Goal: Information Seeking & Learning: Learn about a topic

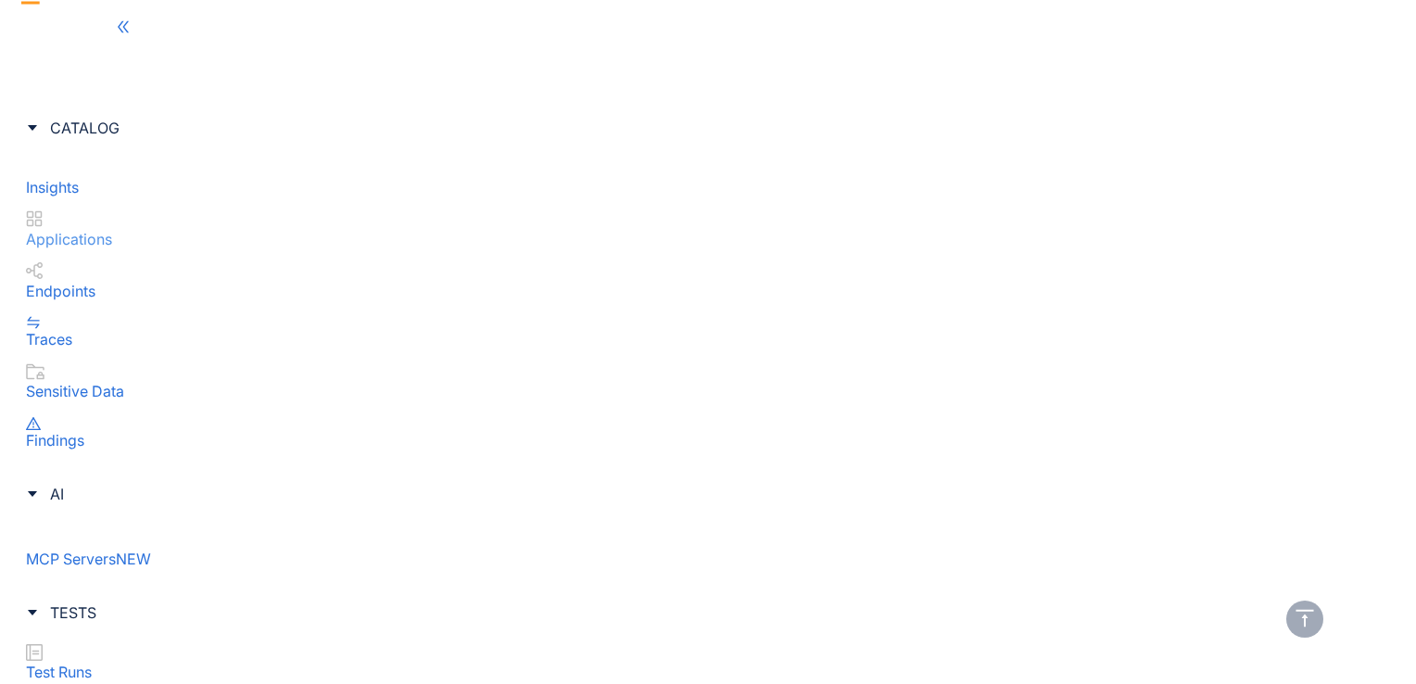
click at [130, 231] on p "Applications" at bounding box center [708, 239] width 1364 height 17
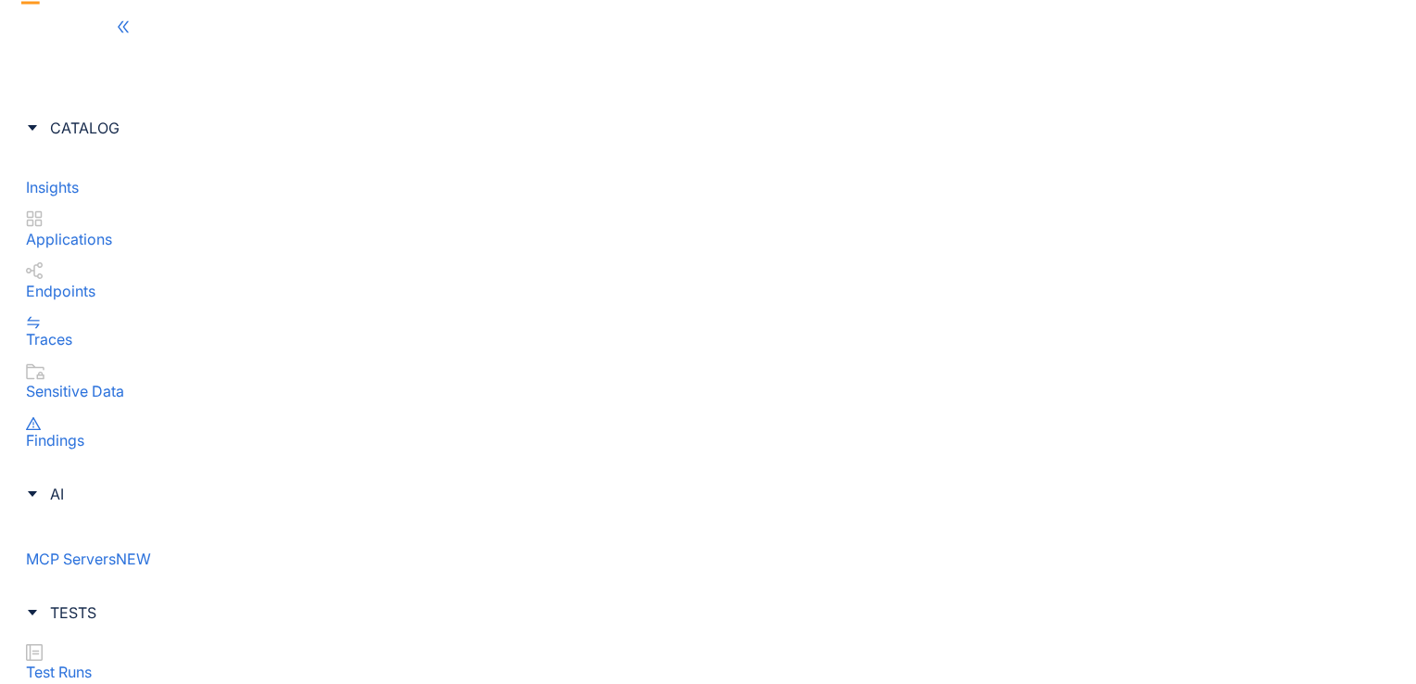
click at [1284, 615] on div "100/Page" at bounding box center [1304, 610] width 79 height 20
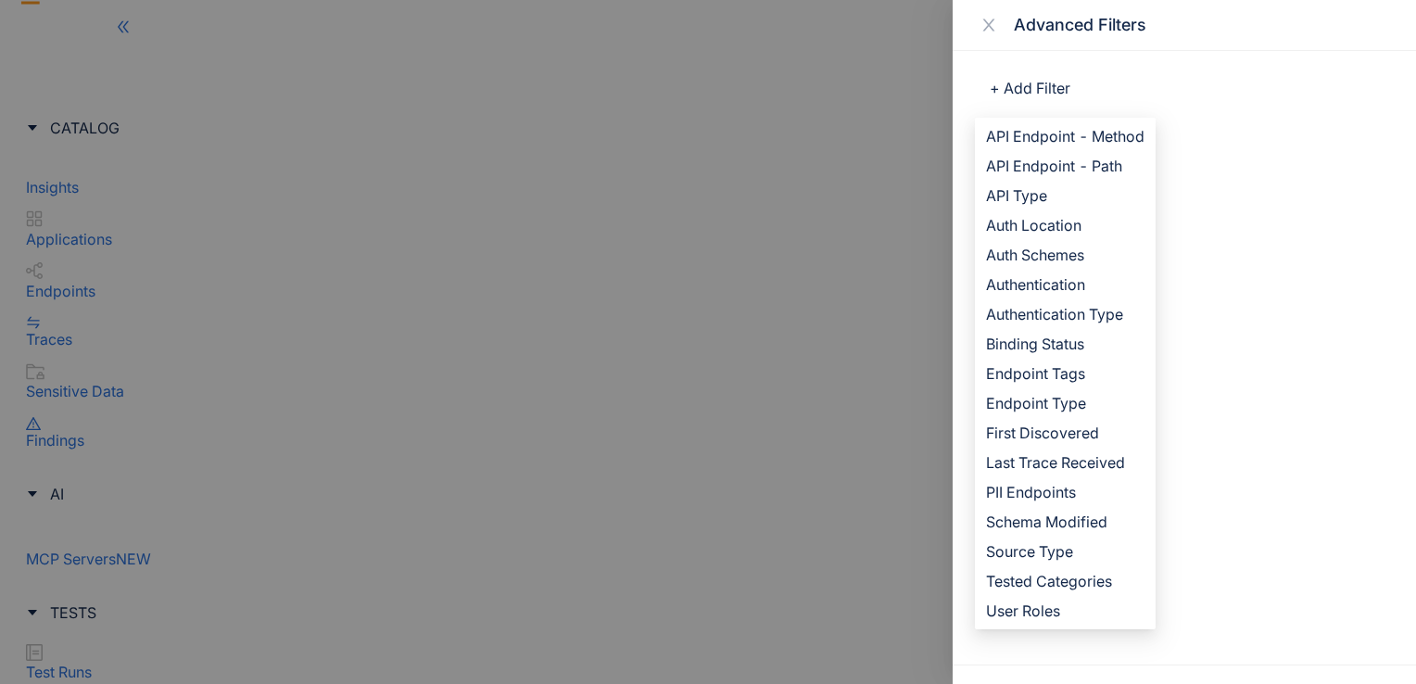
click at [884, 72] on div at bounding box center [708, 342] width 1416 height 684
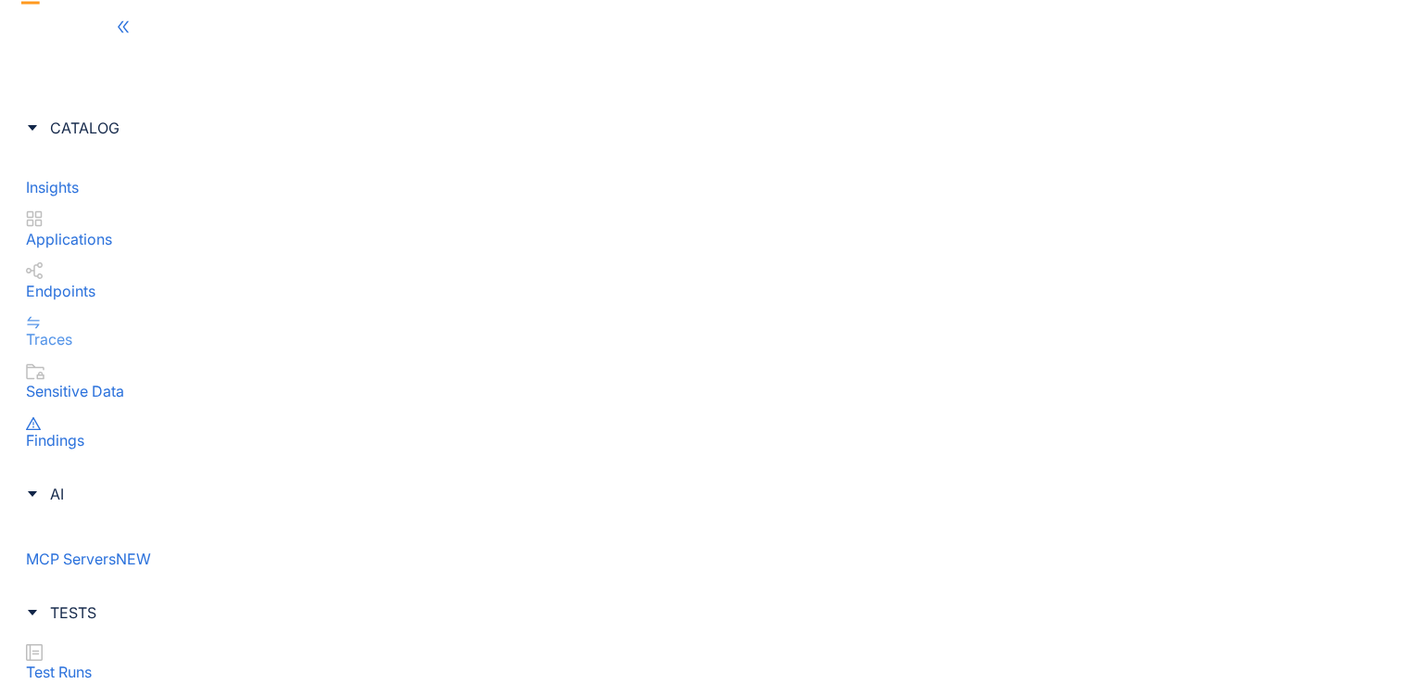
click at [102, 314] on div "Traces" at bounding box center [708, 331] width 1364 height 34
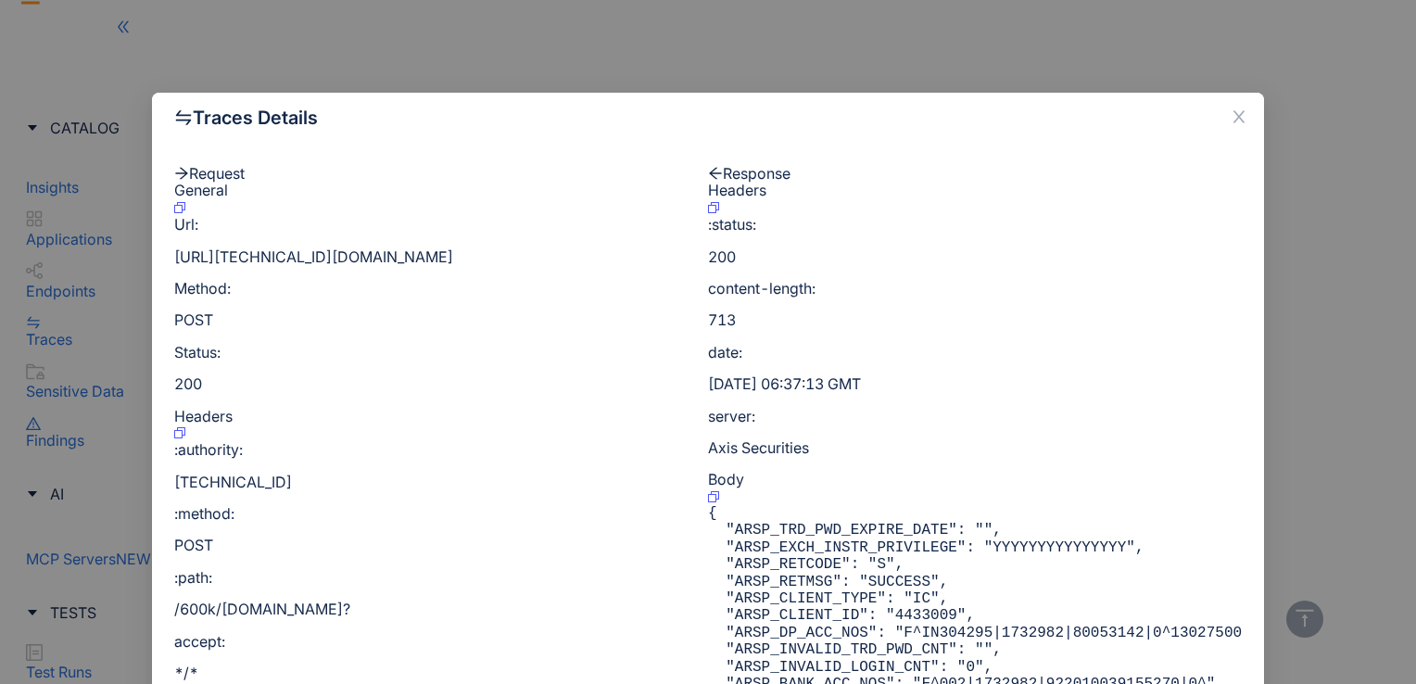
scroll to position [0, 0]
click at [1231, 117] on icon "close" at bounding box center [1239, 116] width 17 height 17
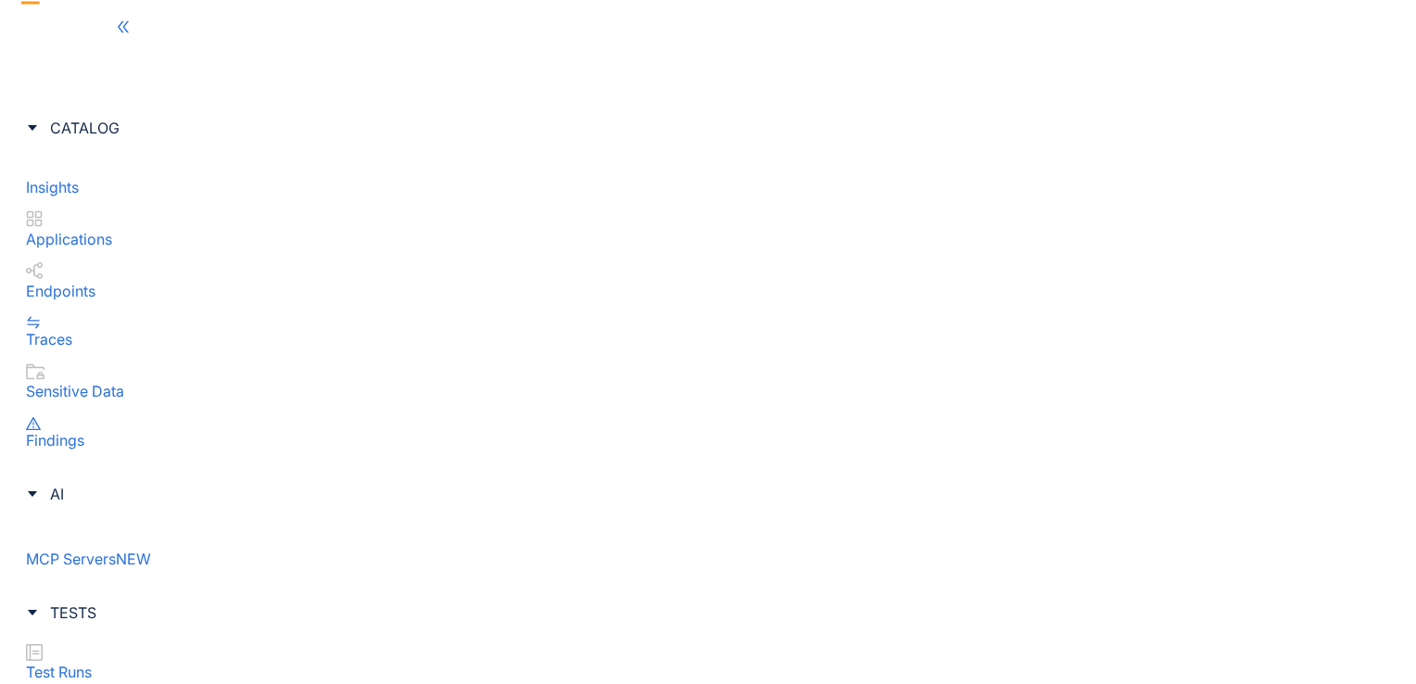
scroll to position [301, 0]
drag, startPoint x: 122, startPoint y: 208, endPoint x: 123, endPoint y: 234, distance: 26.0
click at [122, 283] on p "Endpoints" at bounding box center [708, 291] width 1364 height 17
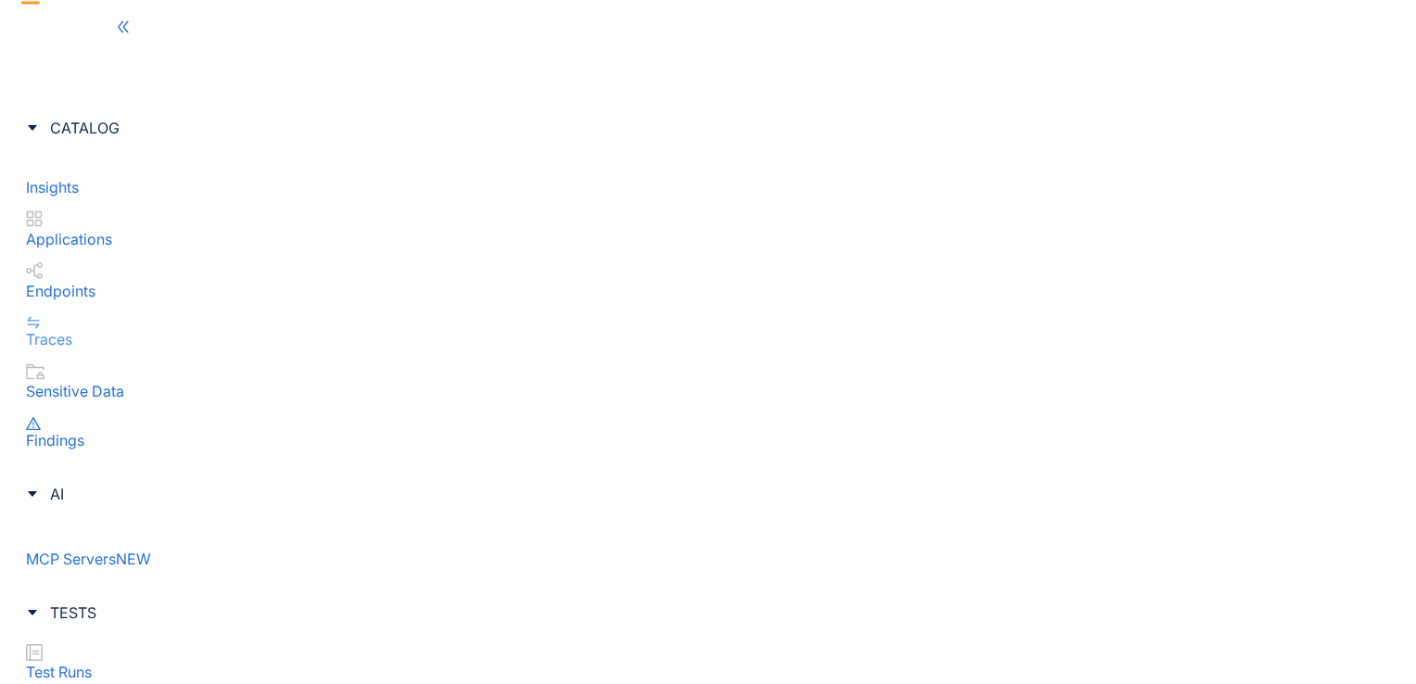
click at [119, 314] on div "Traces" at bounding box center [708, 331] width 1364 height 34
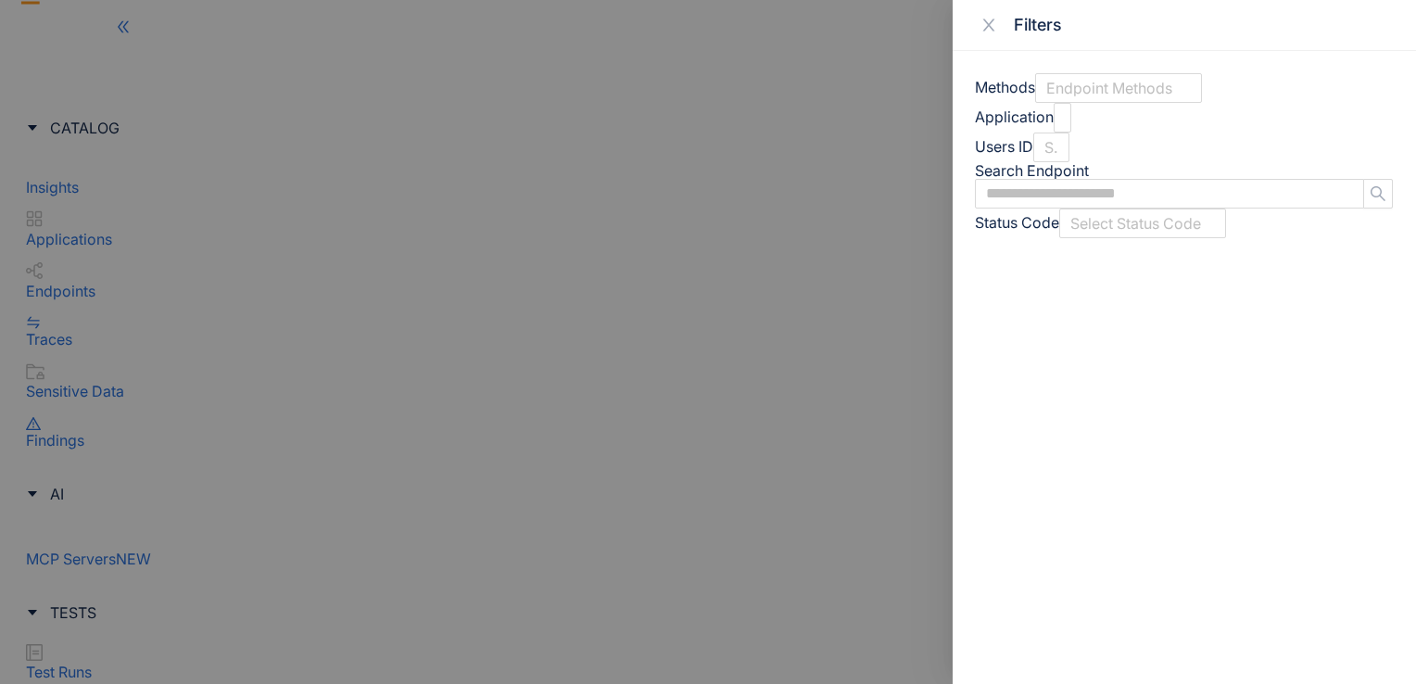
click at [1044, 81] on div "Methods Endpoint Methods" at bounding box center [1184, 88] width 419 height 30
click at [1160, 94] on div at bounding box center [1119, 88] width 154 height 19
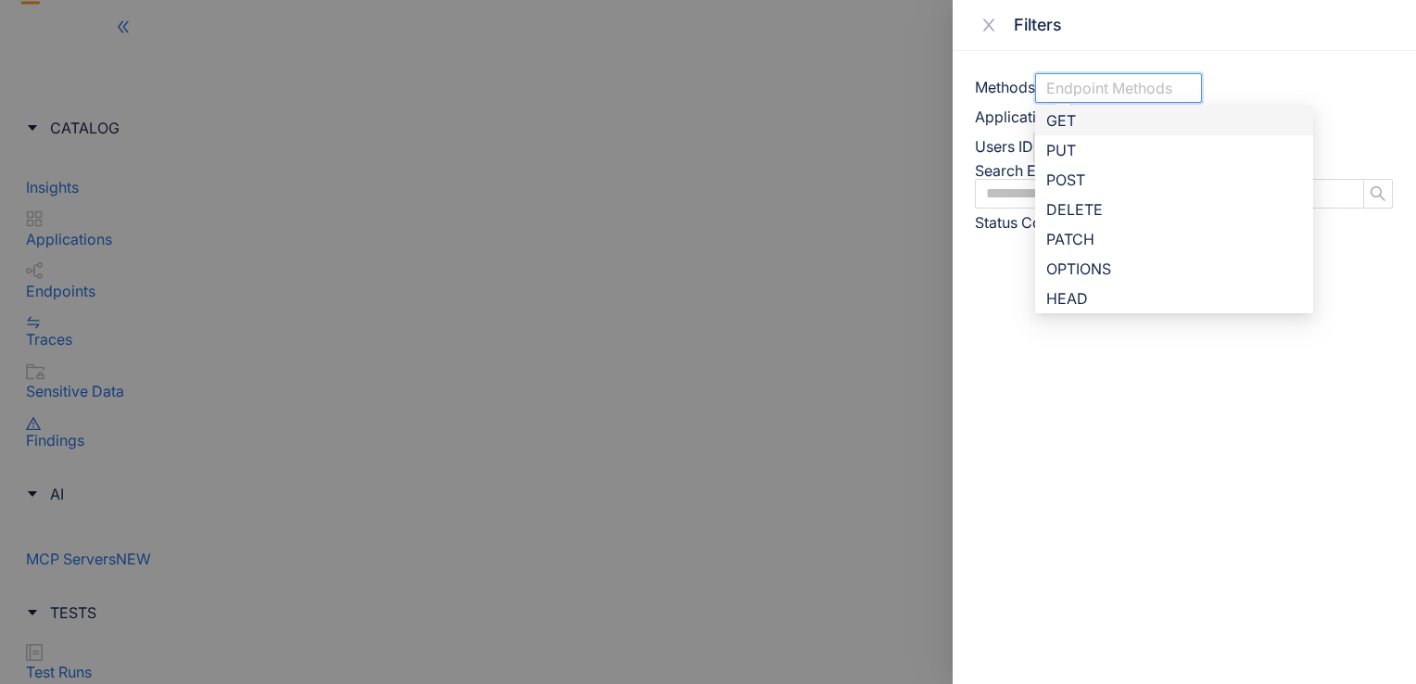
click at [1148, 115] on div "GET" at bounding box center [1175, 120] width 256 height 20
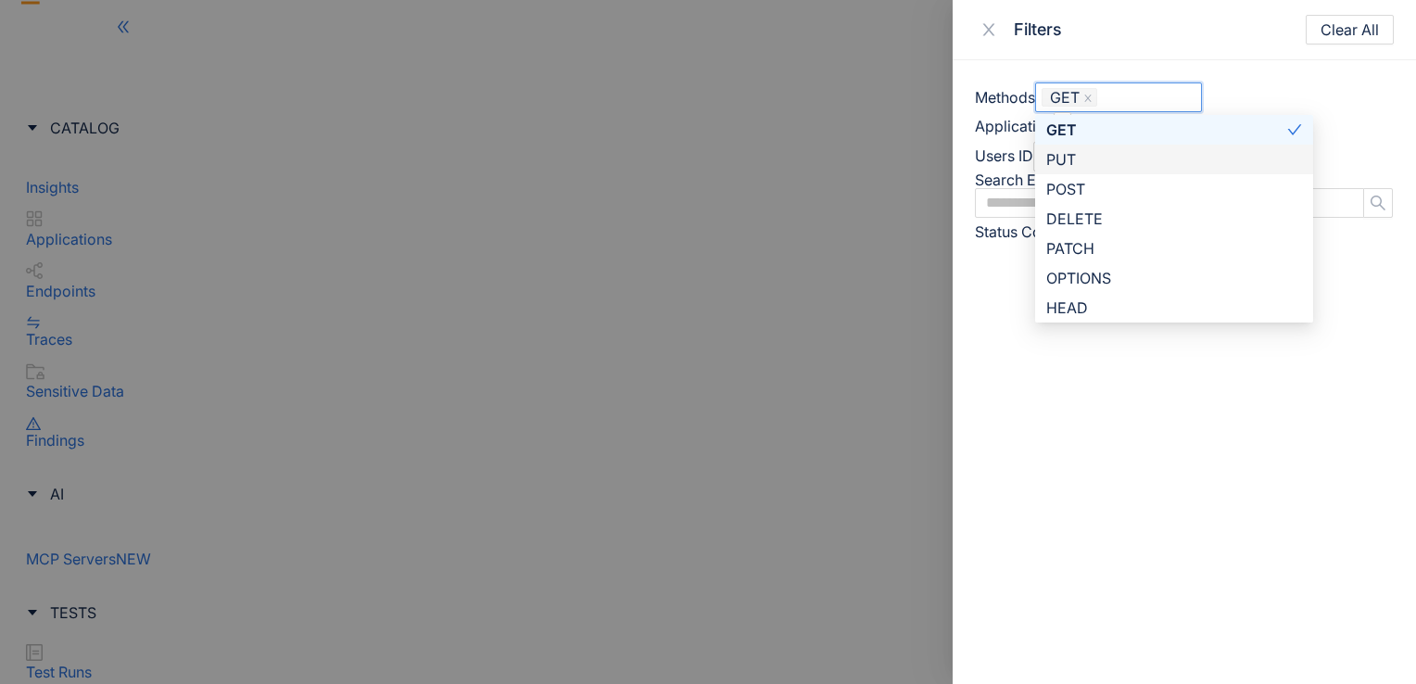
click at [1068, 130] on div "Application Search by Application" at bounding box center [1184, 127] width 419 height 30
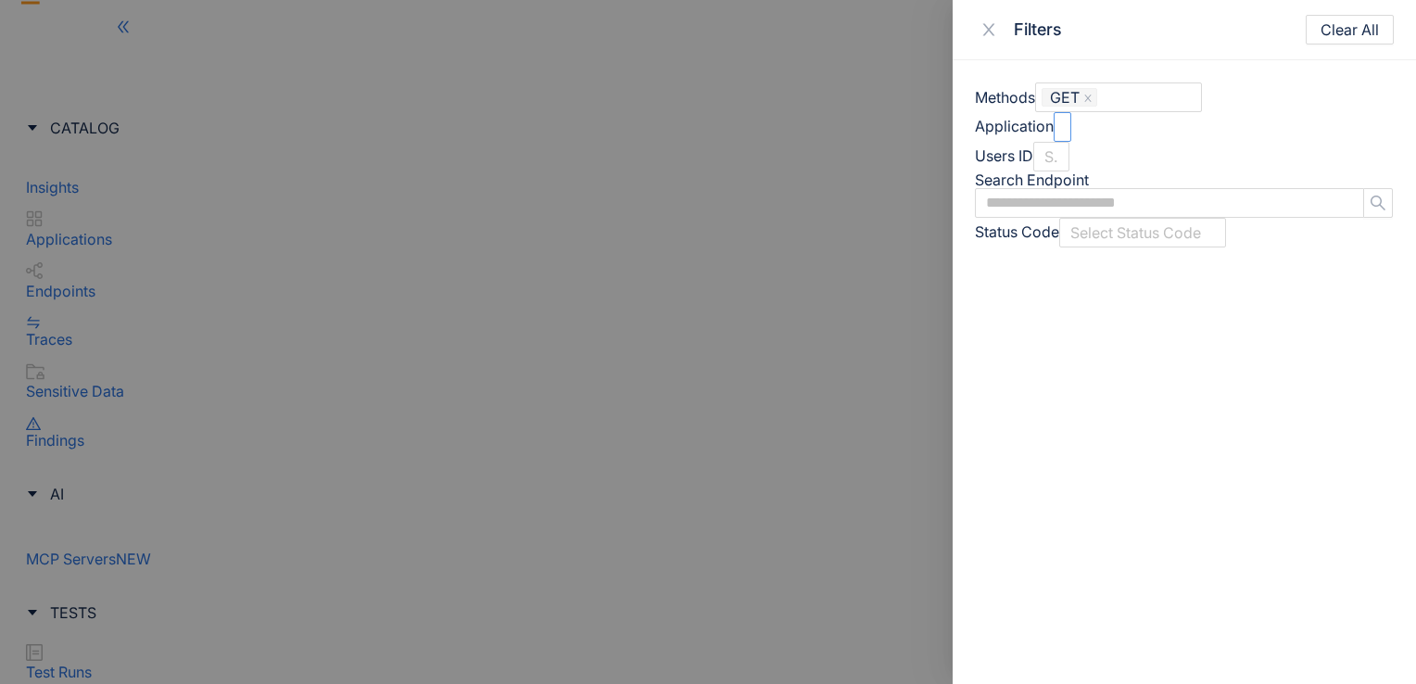
click at [1065, 130] on div at bounding box center [1062, 127] width 5 height 19
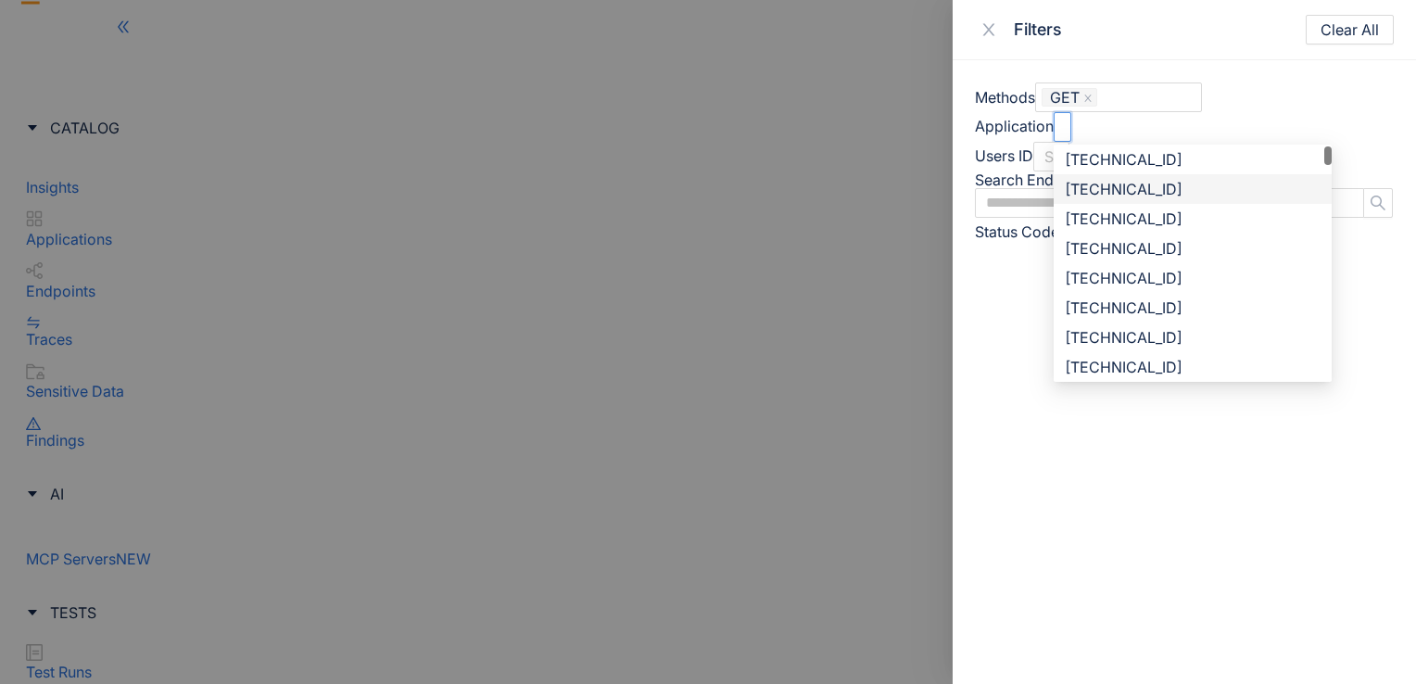
scroll to position [59, 0]
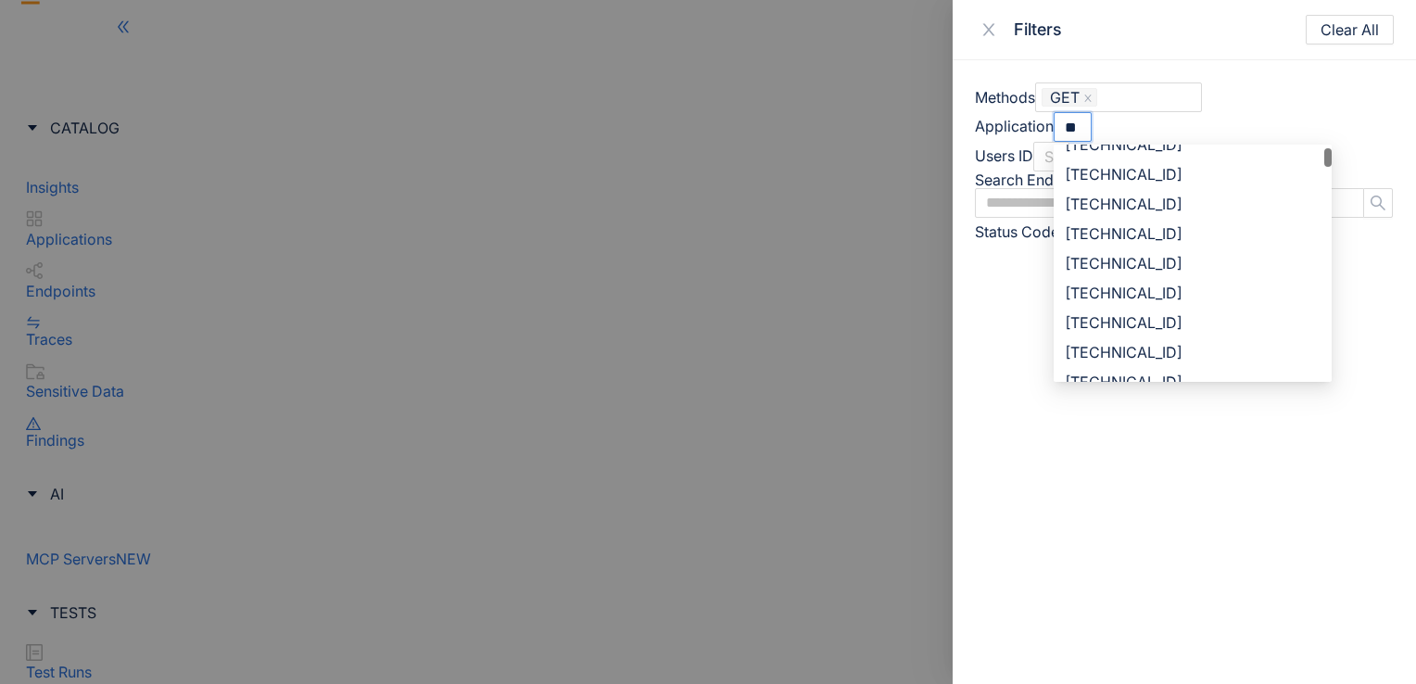
type input "***"
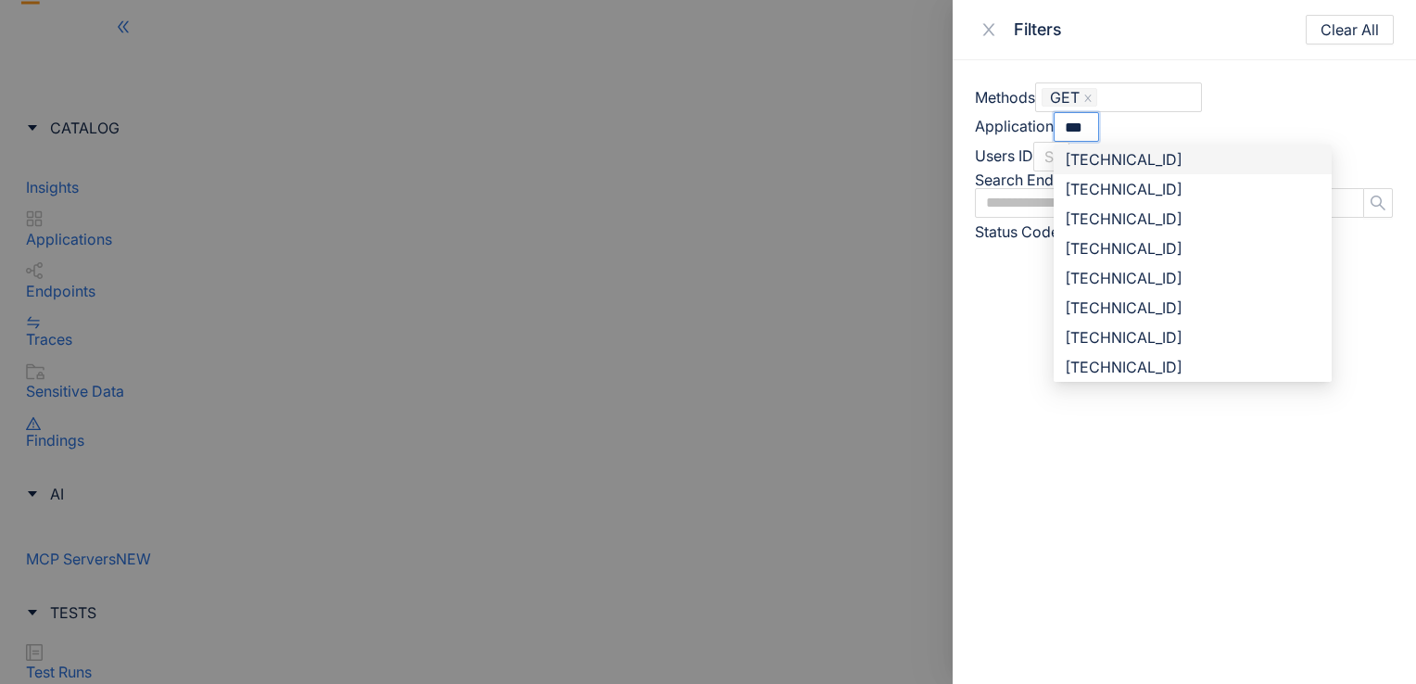
click at [1220, 165] on div "[TECHNICAL_ID]" at bounding box center [1193, 159] width 256 height 20
click at [1038, 338] on div "Methods GET GET PUT POST GET PUT POST DELETE PATCH OPTIONS HEAD Application [TE…" at bounding box center [1184, 372] width 463 height 624
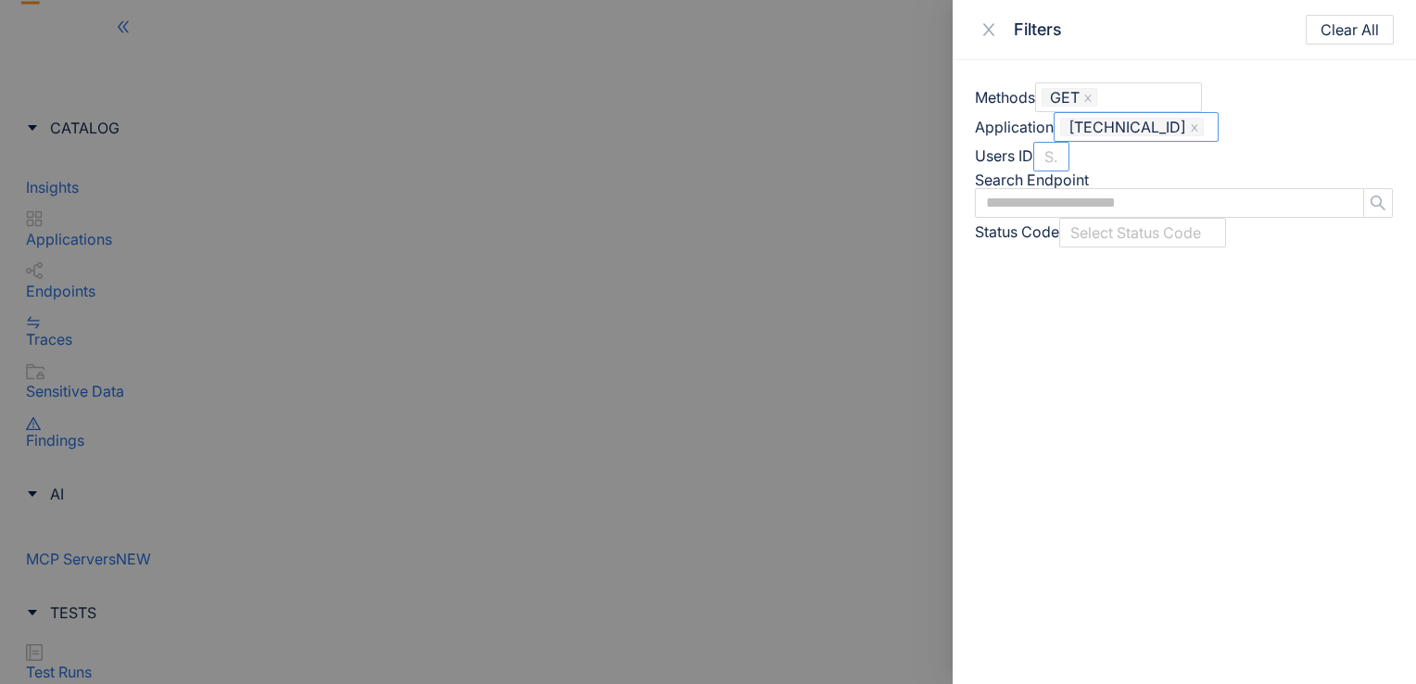
click at [1045, 167] on div at bounding box center [1042, 156] width 5 height 19
click at [869, 134] on div at bounding box center [708, 342] width 1416 height 684
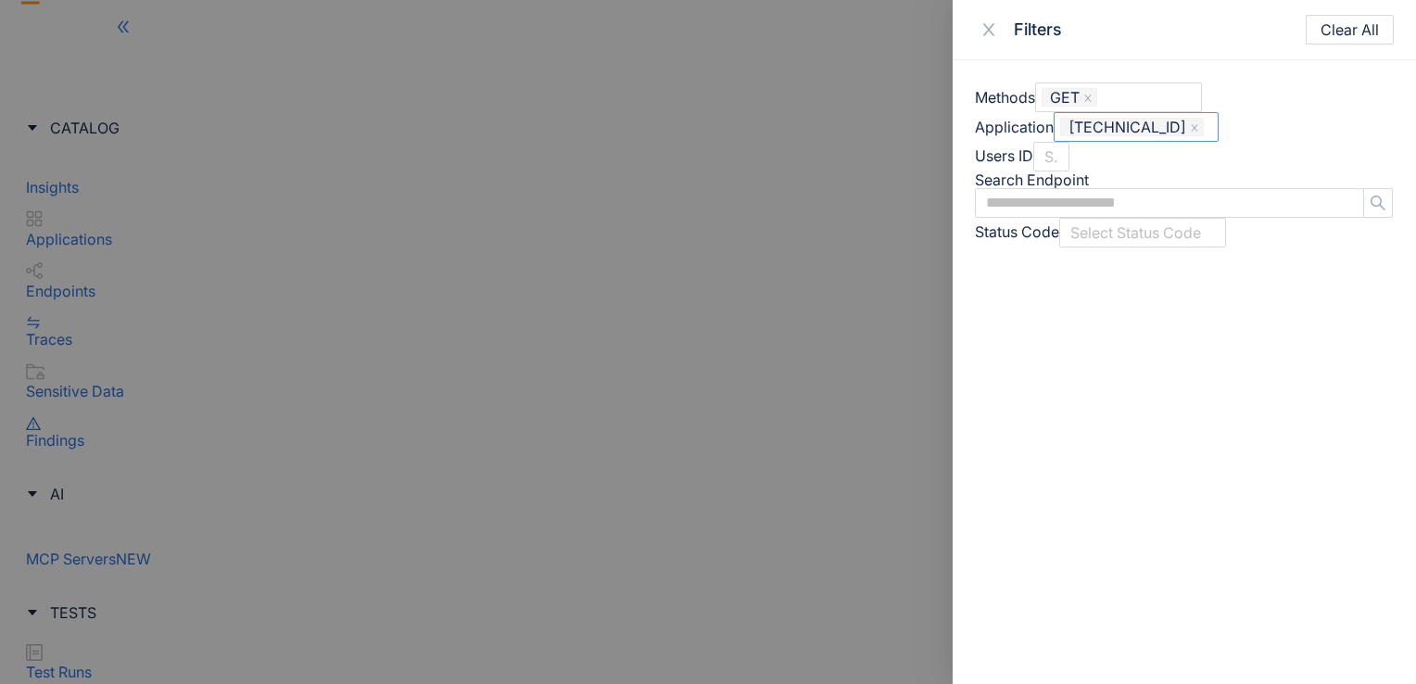
click at [1186, 131] on span "[TECHNICAL_ID]" at bounding box center [1128, 127] width 118 height 17
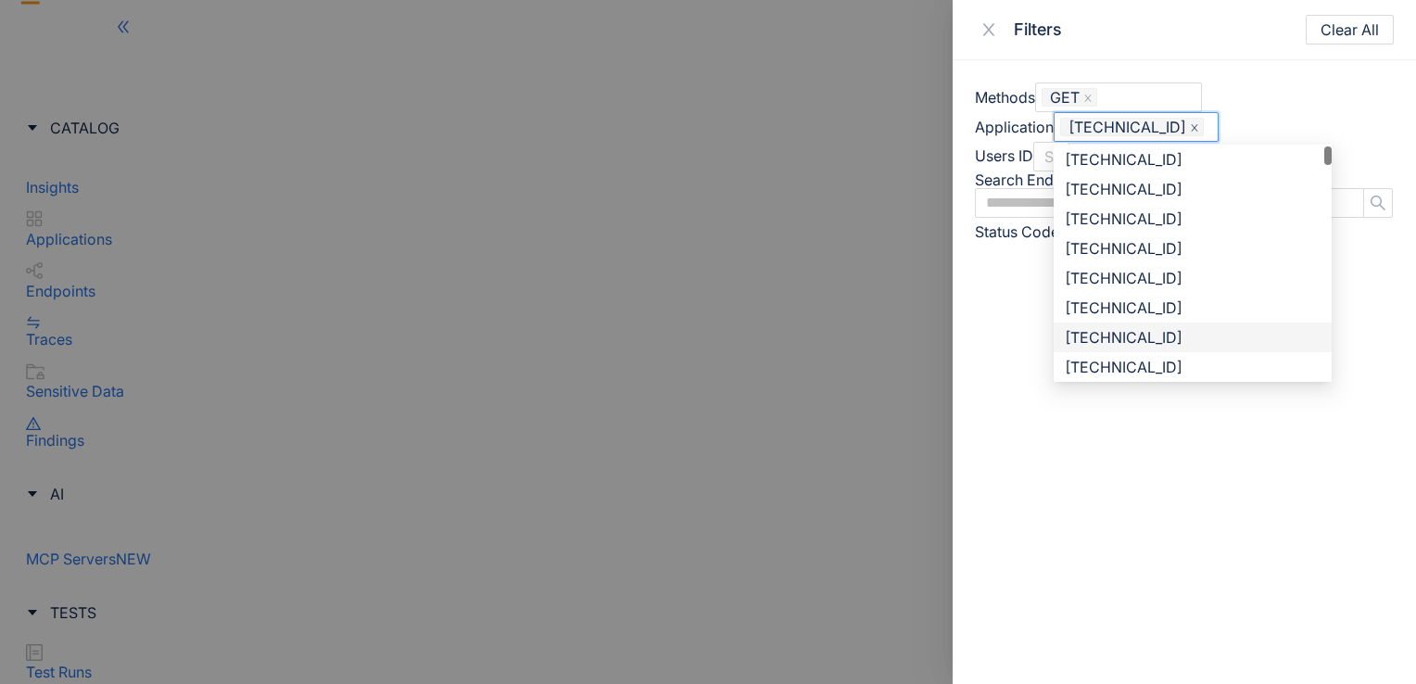
click at [1199, 128] on icon "close" at bounding box center [1194, 127] width 9 height 9
click at [1069, 128] on div at bounding box center [1064, 127] width 8 height 19
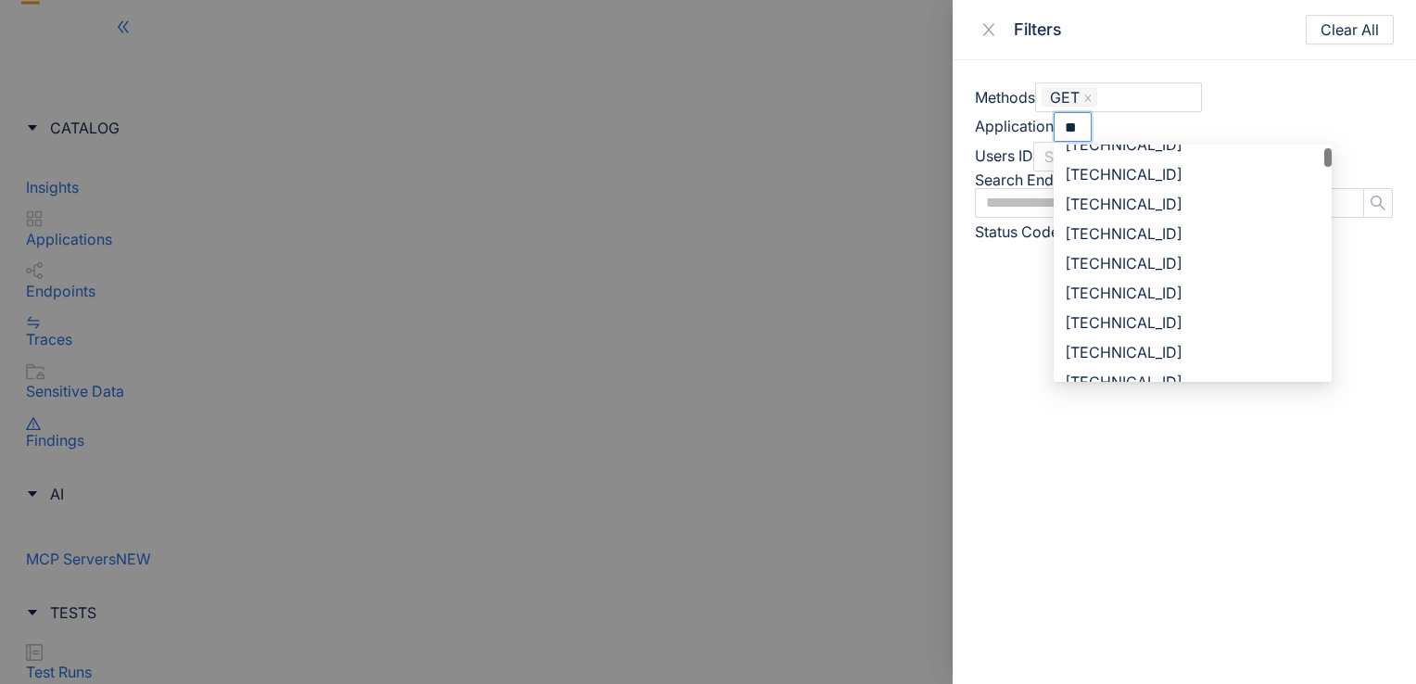
type input "***"
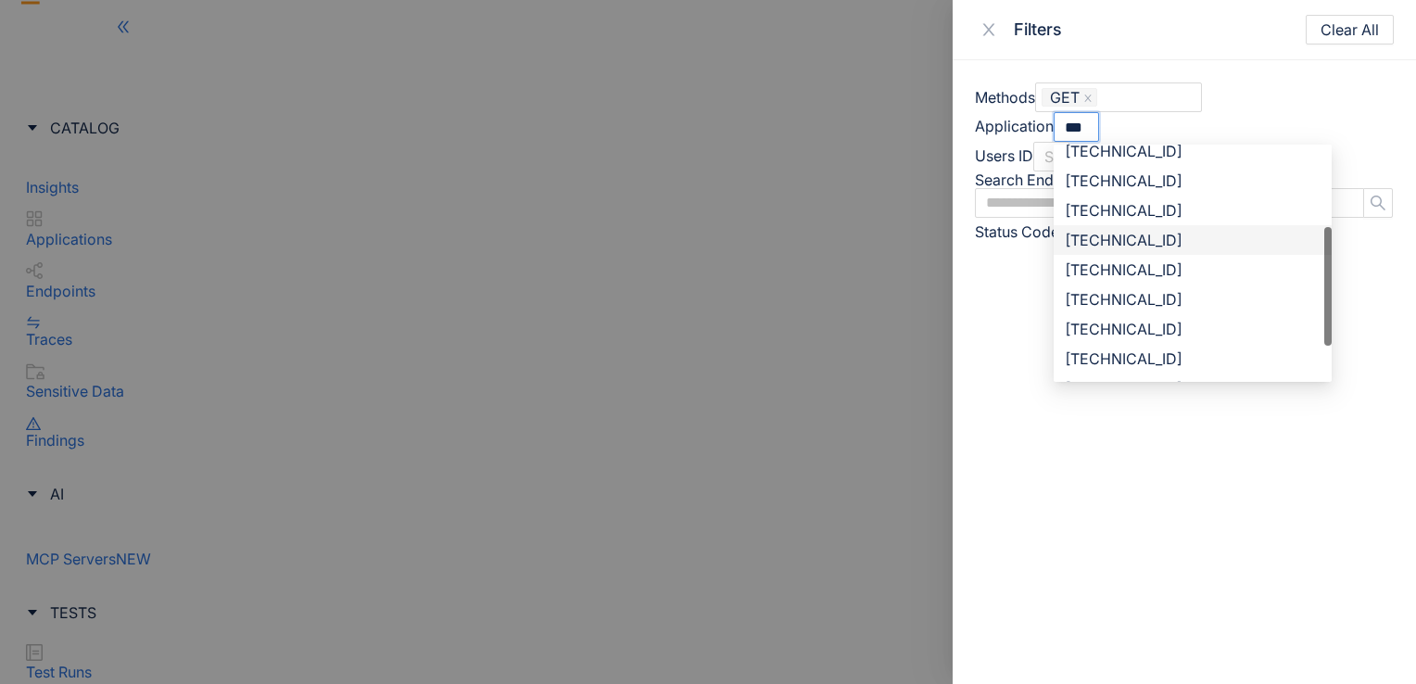
click at [1235, 249] on div "[TECHNICAL_ID]" at bounding box center [1193, 240] width 256 height 20
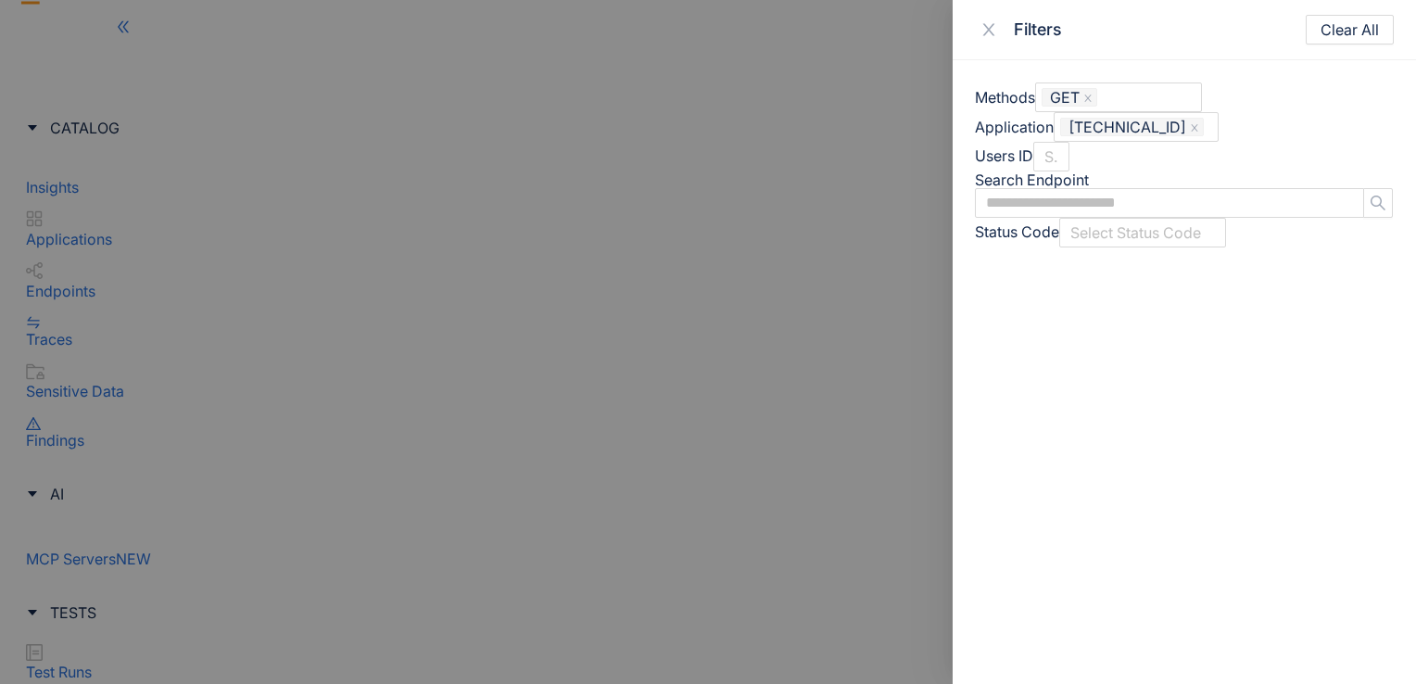
click at [879, 306] on div at bounding box center [708, 342] width 1416 height 684
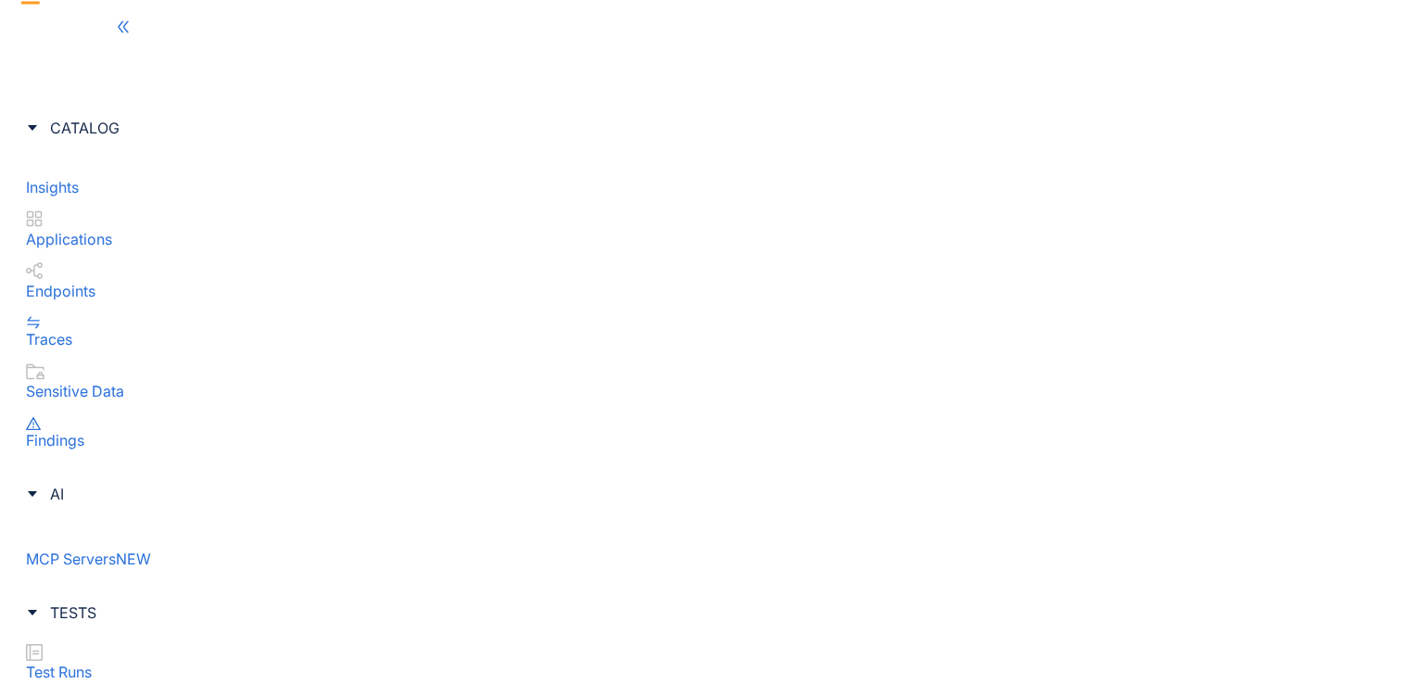
click at [137, 231] on p "Applications" at bounding box center [708, 239] width 1364 height 17
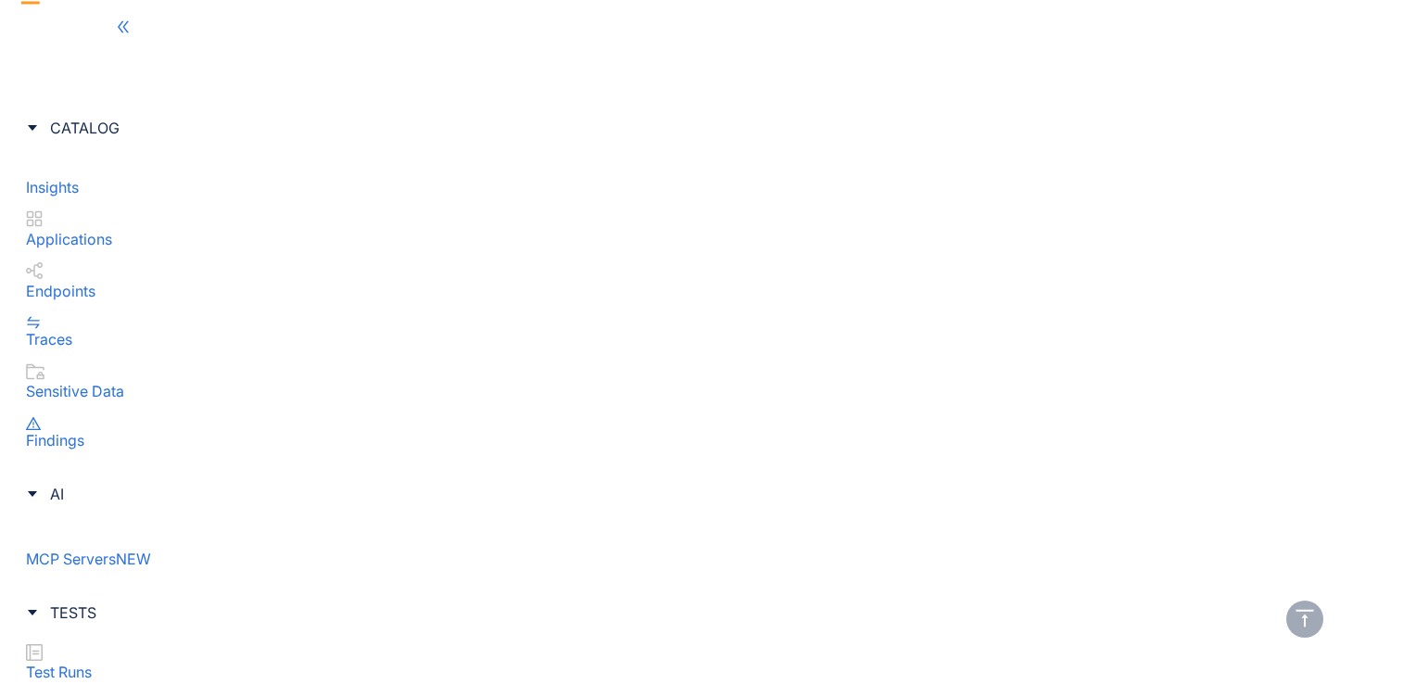
click at [1310, 608] on div "100/Page" at bounding box center [1321, 611] width 79 height 20
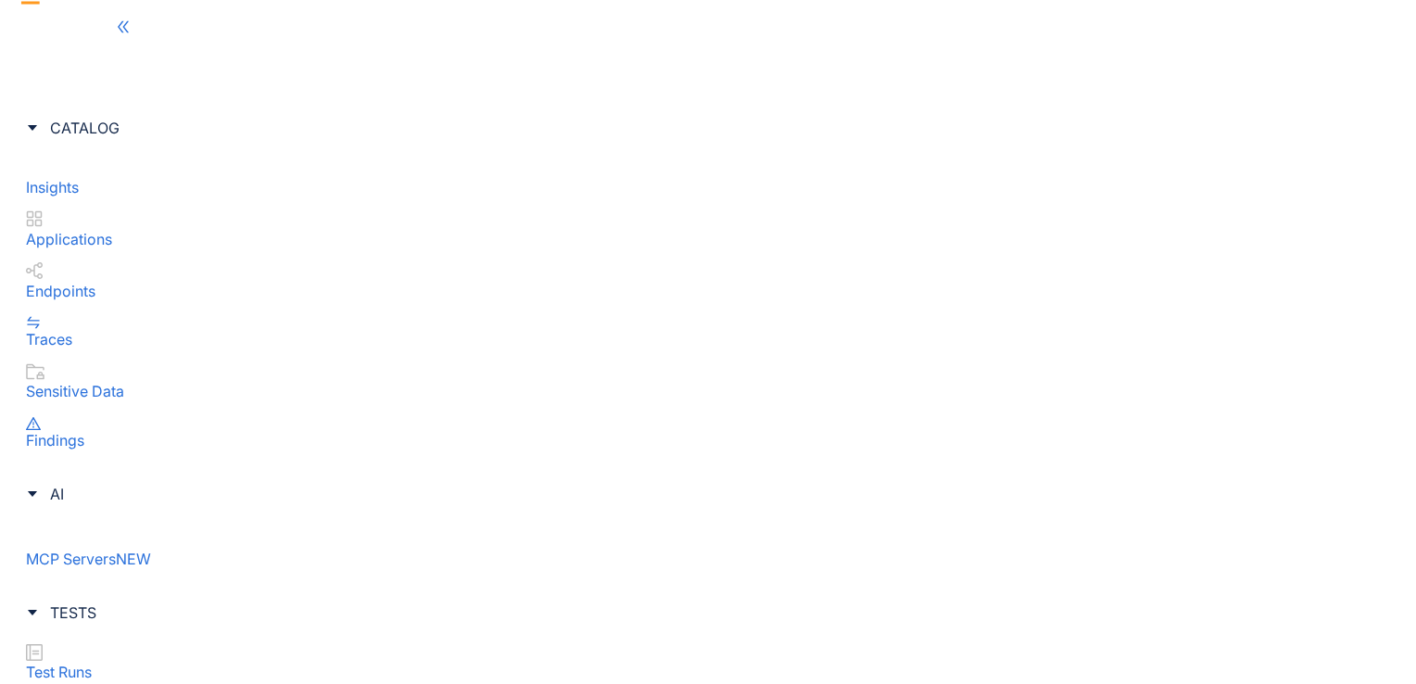
drag, startPoint x: 457, startPoint y: 28, endPoint x: 361, endPoint y: 35, distance: 96.7
copy span "[TECHNICAL_ID]"
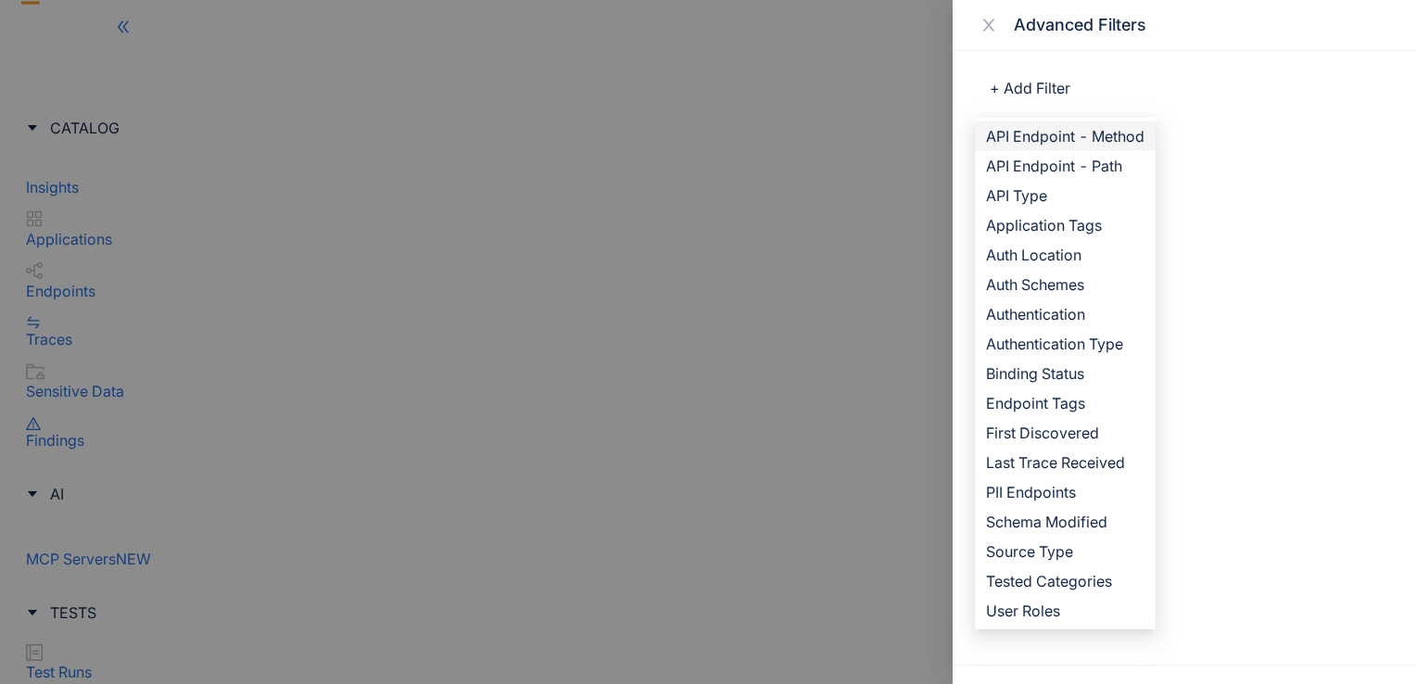
click at [1080, 141] on span "API Endpoint - Method" at bounding box center [1065, 136] width 159 height 20
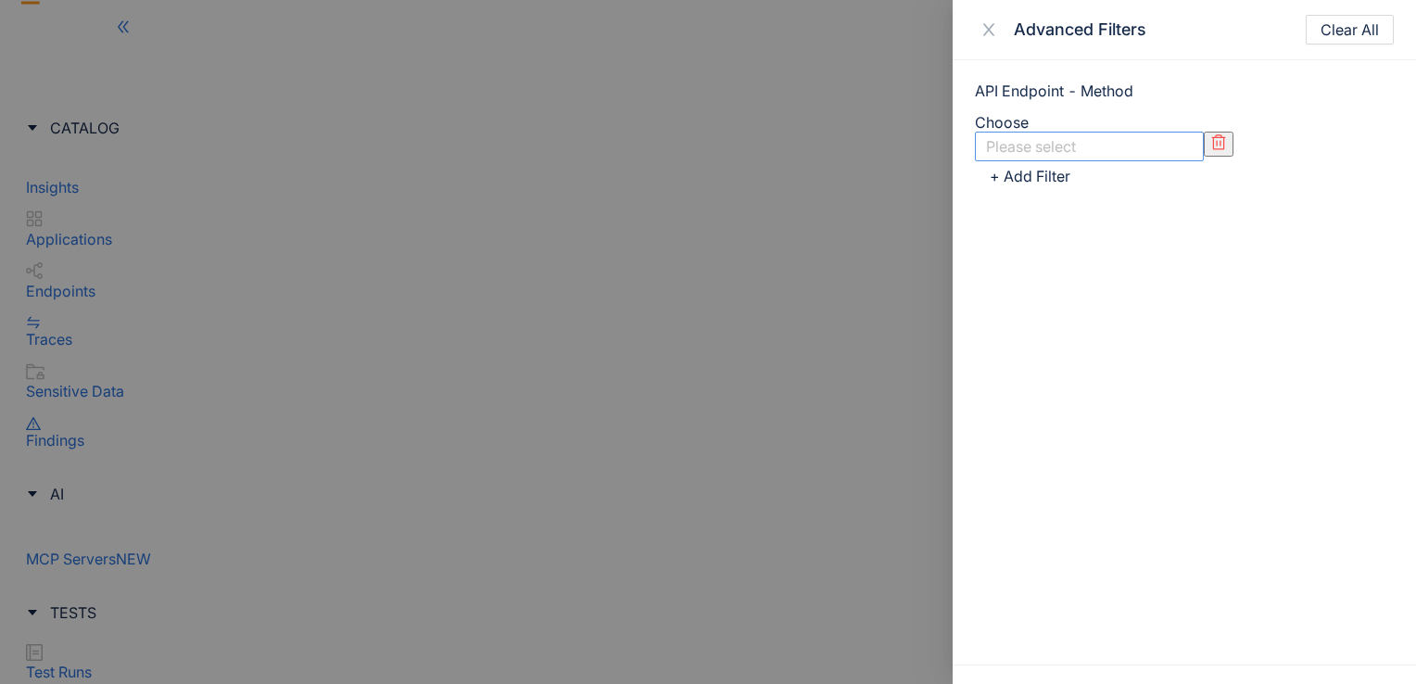
click at [1154, 136] on div at bounding box center [1080, 145] width 197 height 19
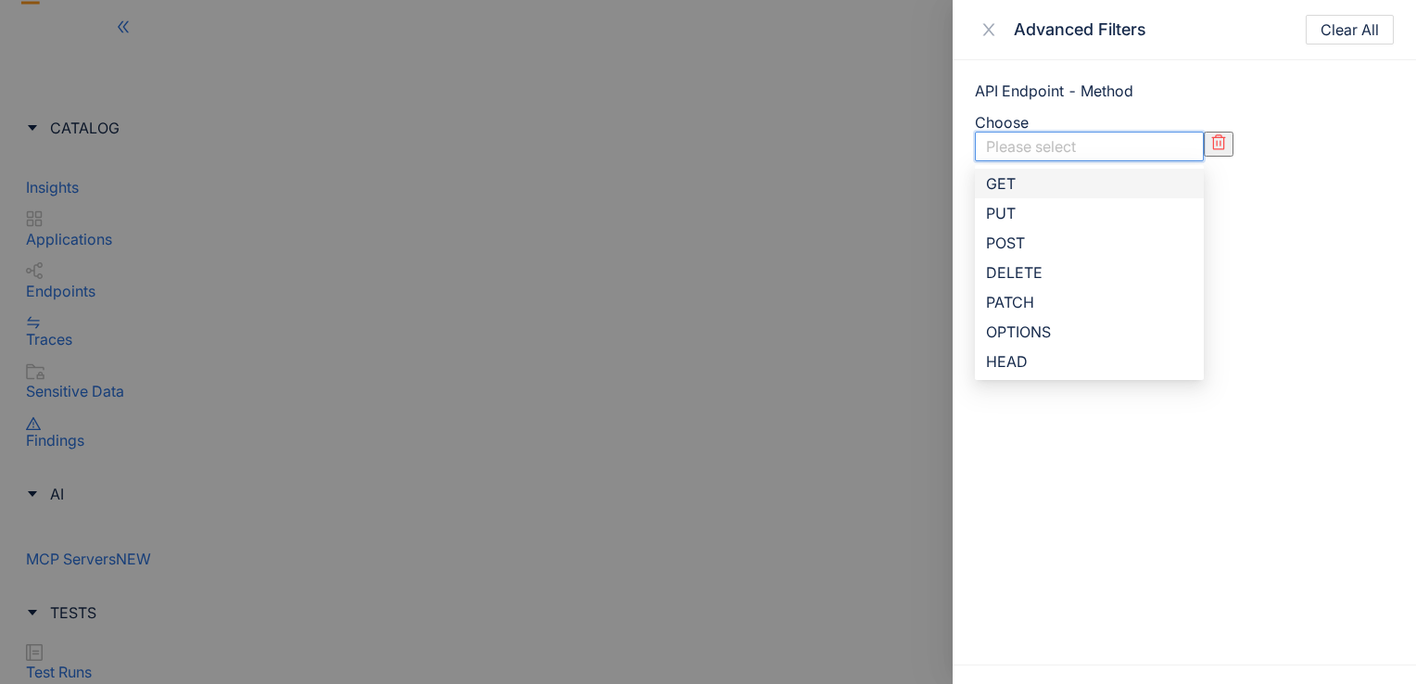
click at [1157, 173] on div "GET" at bounding box center [1089, 183] width 207 height 20
click at [1047, 57] on div "Advanced Filters Clear All" at bounding box center [1184, 30] width 463 height 60
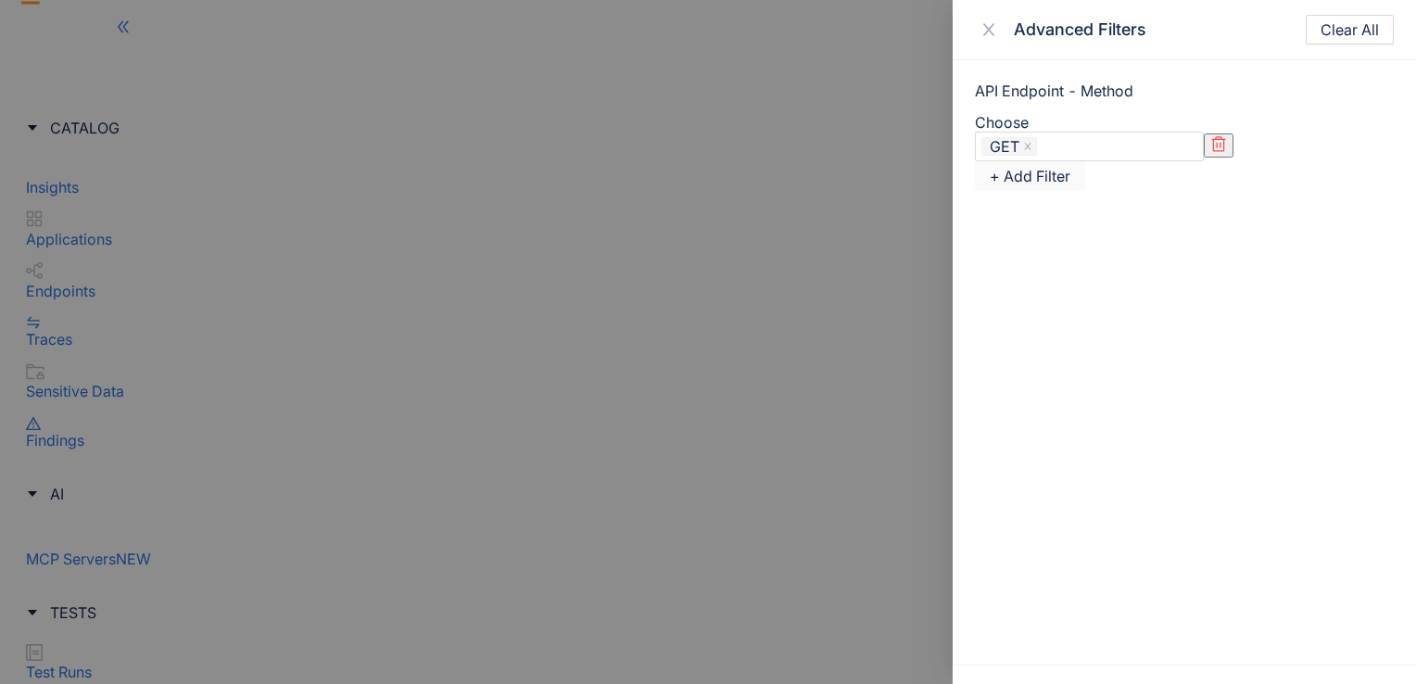
click at [1007, 168] on span "+ Add Filter" at bounding box center [1030, 176] width 81 height 17
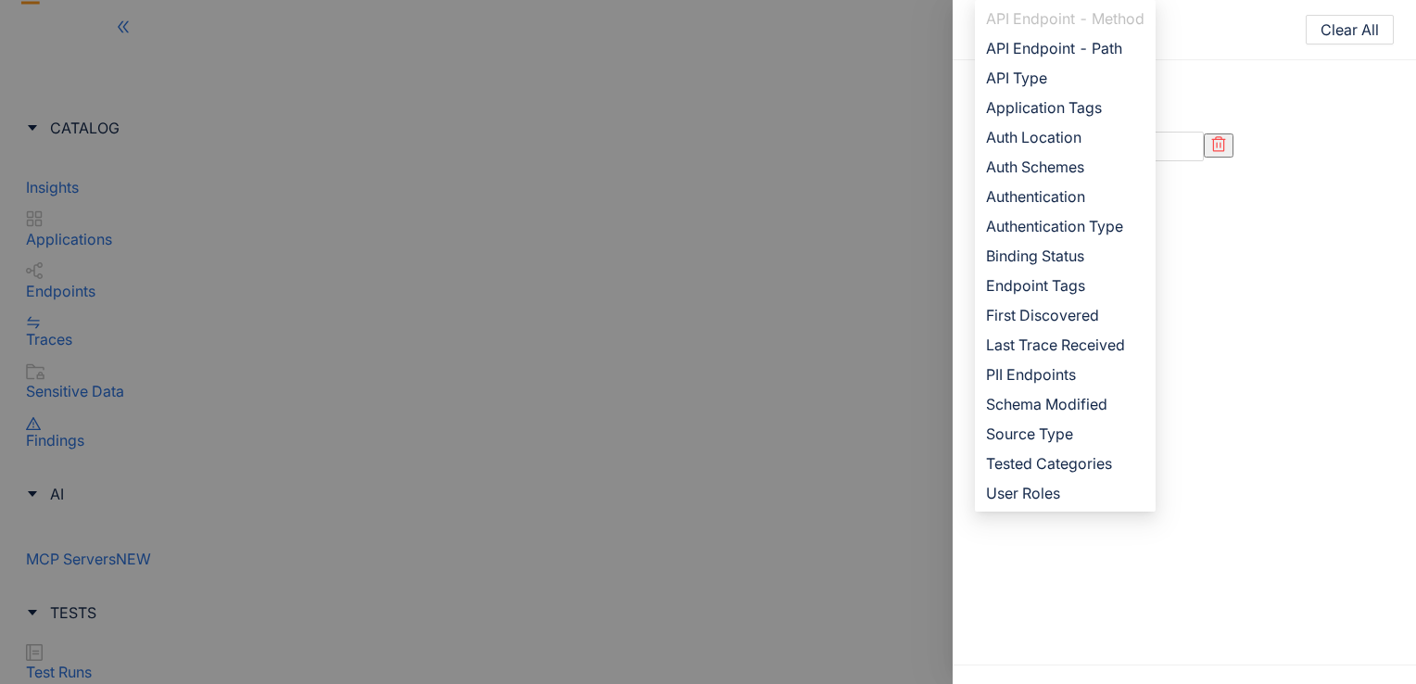
click at [1216, 184] on div "API Endpoint - Method Choose GET GET PUT GET PUT POST DELETE PATCH OPTIONS HEAD…" at bounding box center [1184, 362] width 463 height 604
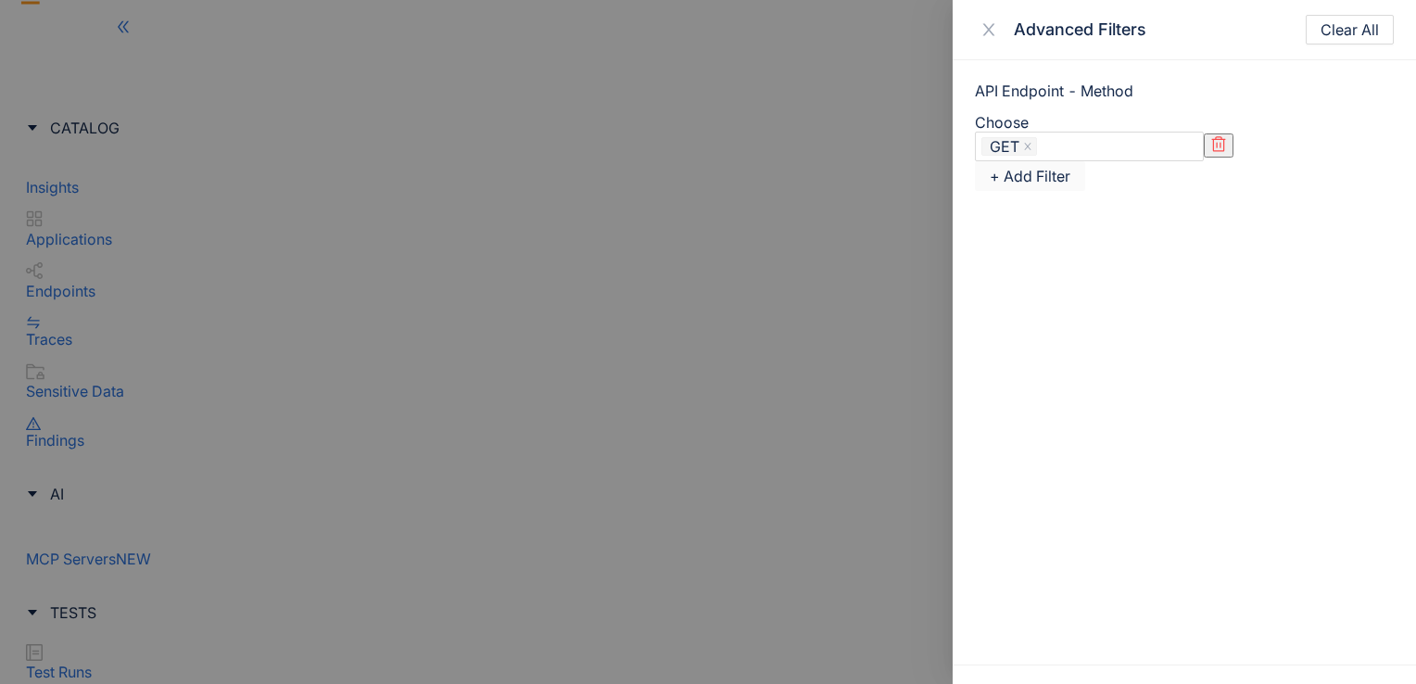
click at [1050, 168] on span "+ Add Filter" at bounding box center [1030, 176] width 81 height 17
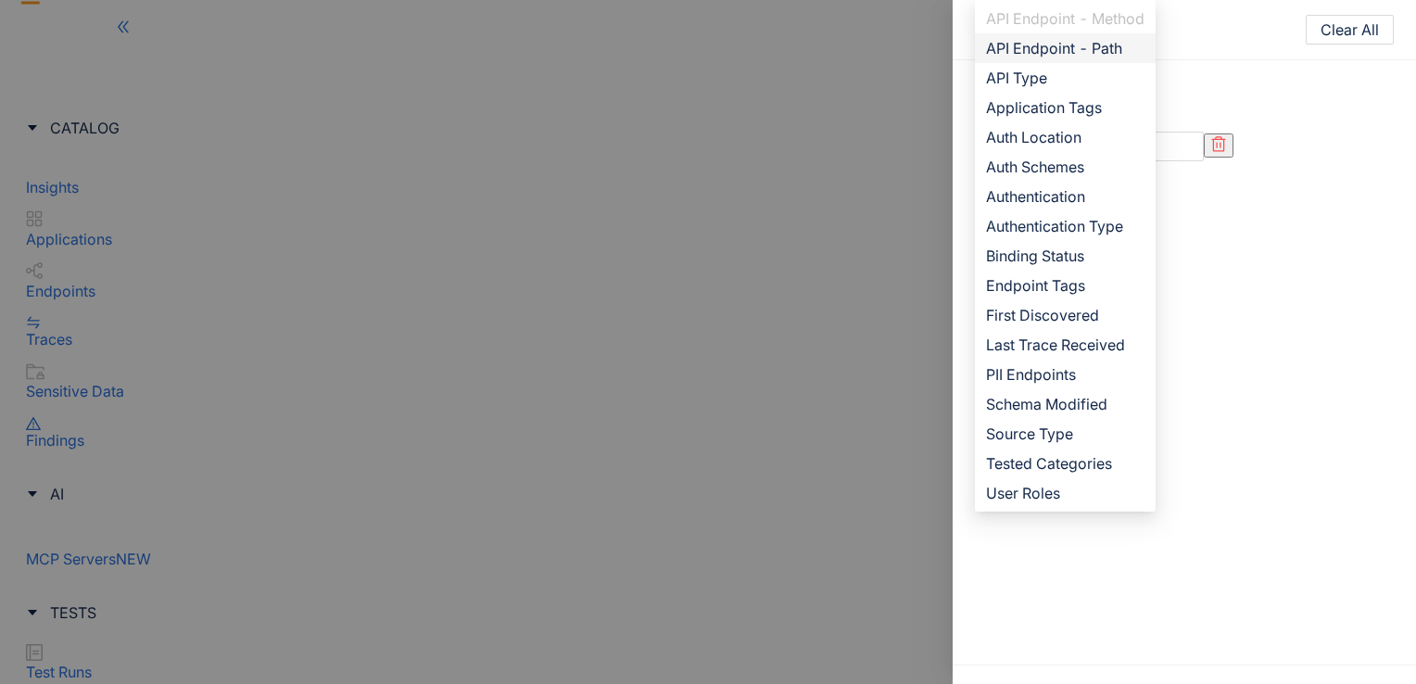
click at [1083, 52] on span "API Endpoint - Path" at bounding box center [1065, 48] width 159 height 20
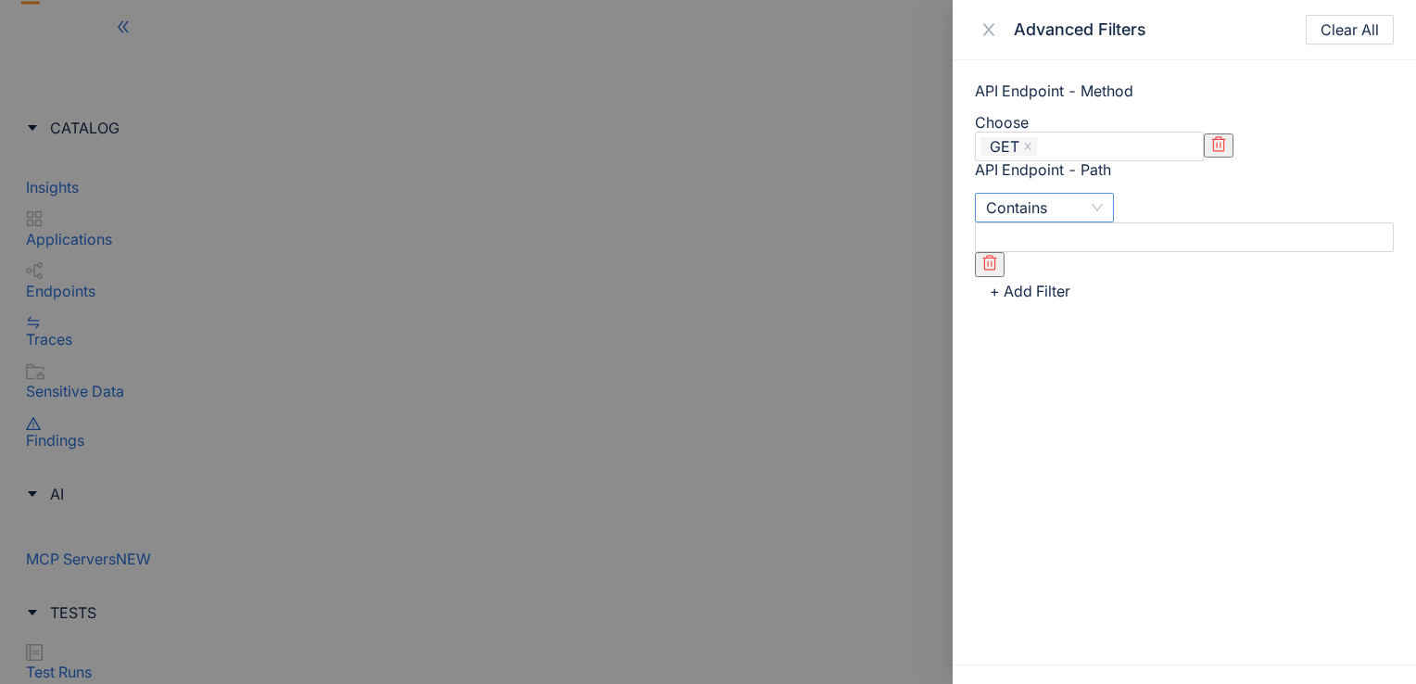
click at [1086, 194] on span "Contains" at bounding box center [1044, 208] width 117 height 28
click at [1158, 277] on div "+ Add Filter API Endpoint - Method API Endpoint - Path API Type Application Tag…" at bounding box center [1184, 292] width 419 height 30
click at [1173, 222] on input "text" at bounding box center [1184, 237] width 419 height 30
type input "****"
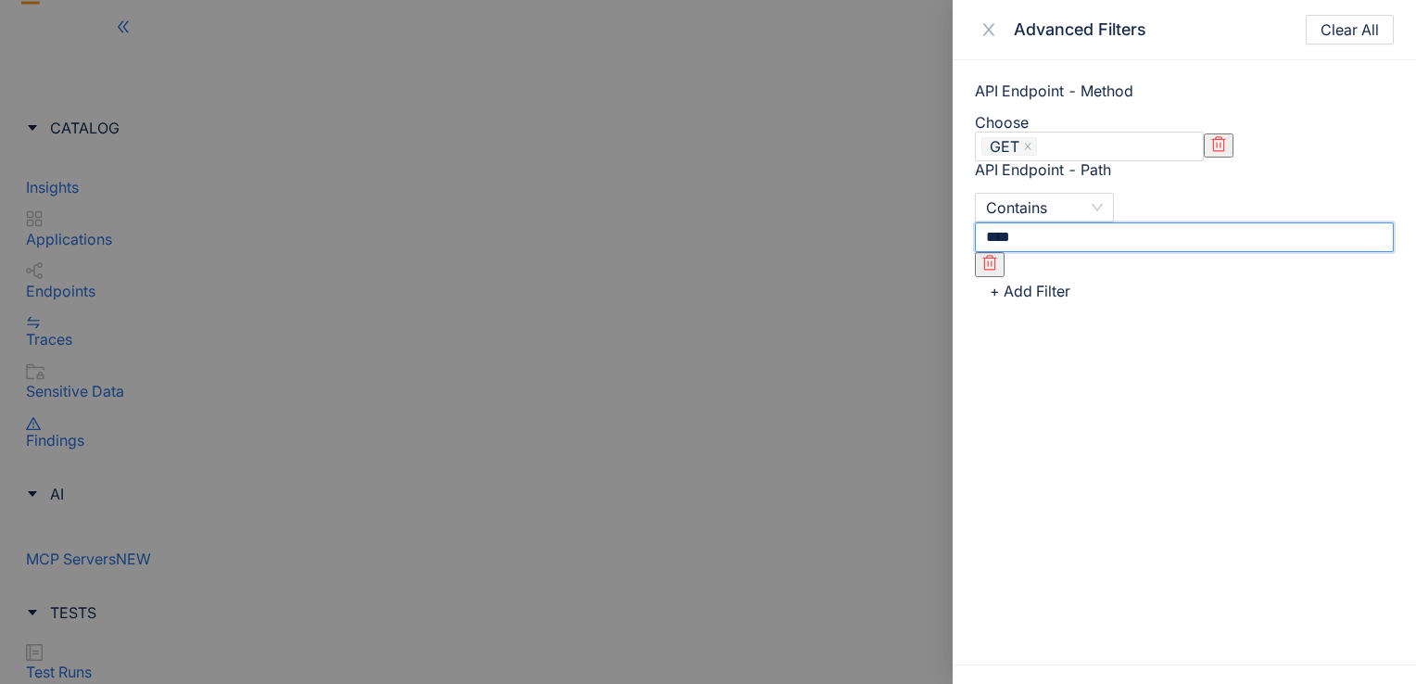
type input "****"
type input "*****"
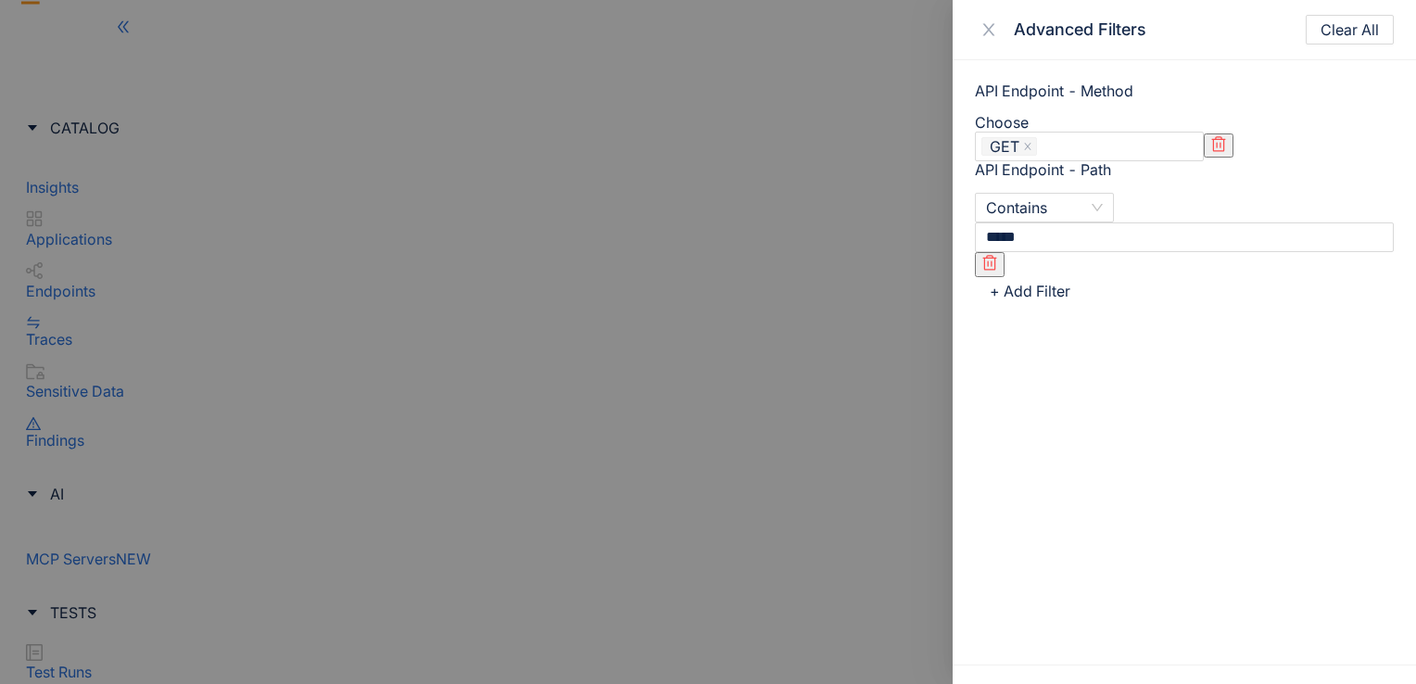
click at [1165, 309] on div "API Endpoint - Method Choose GET GET PUT GET PUT POST DELETE PATCH OPTIONS HEAD…" at bounding box center [1184, 362] width 463 height 604
click at [771, 441] on div at bounding box center [708, 342] width 1416 height 684
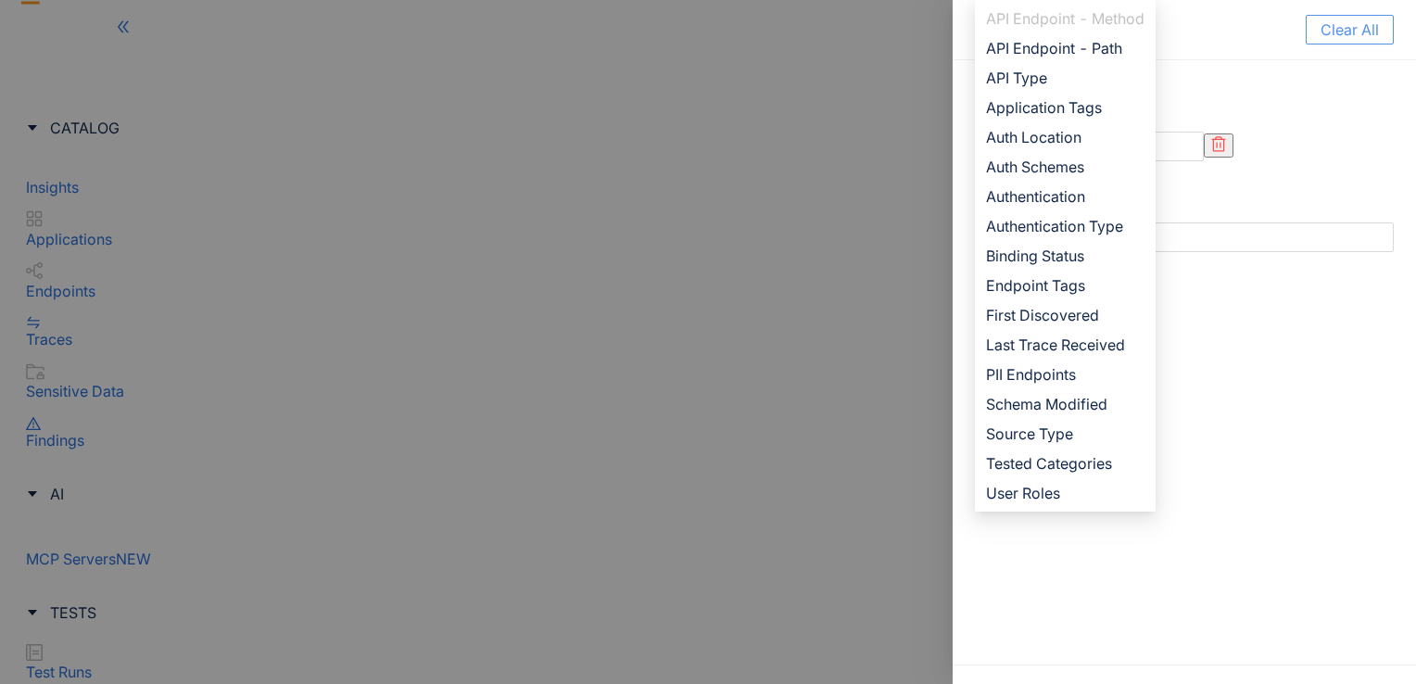
click at [1353, 28] on span "Clear All" at bounding box center [1350, 29] width 58 height 17
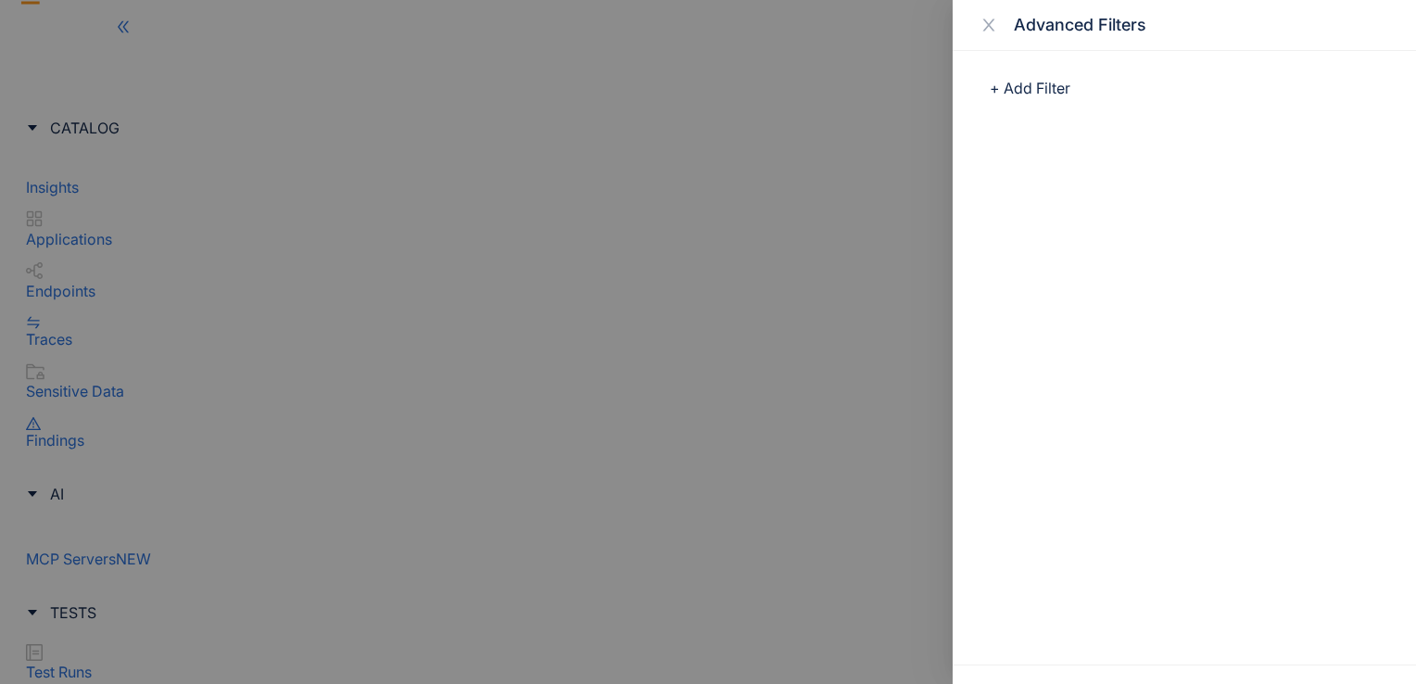
click at [1359, 28] on div "Advanced Filters" at bounding box center [1204, 25] width 380 height 20
click at [890, 71] on div at bounding box center [708, 342] width 1416 height 684
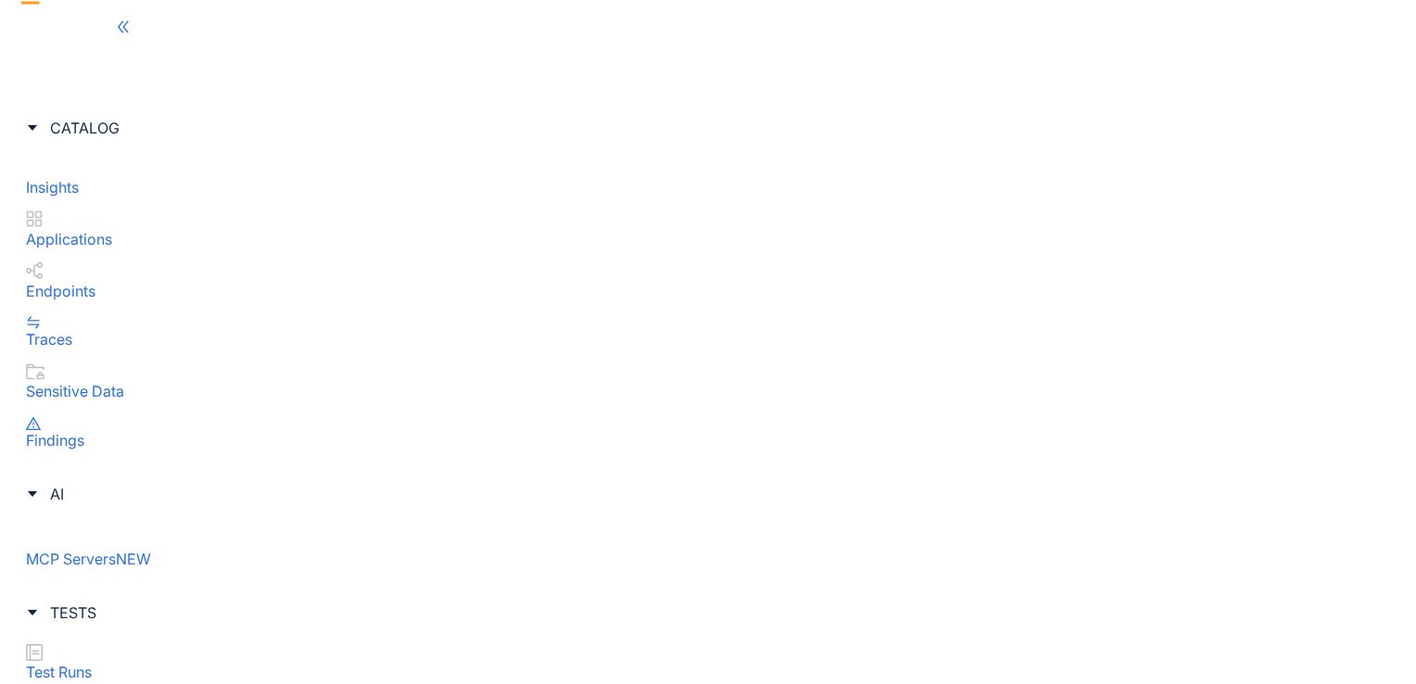
drag, startPoint x: 445, startPoint y: 439, endPoint x: 352, endPoint y: 438, distance: 92.7
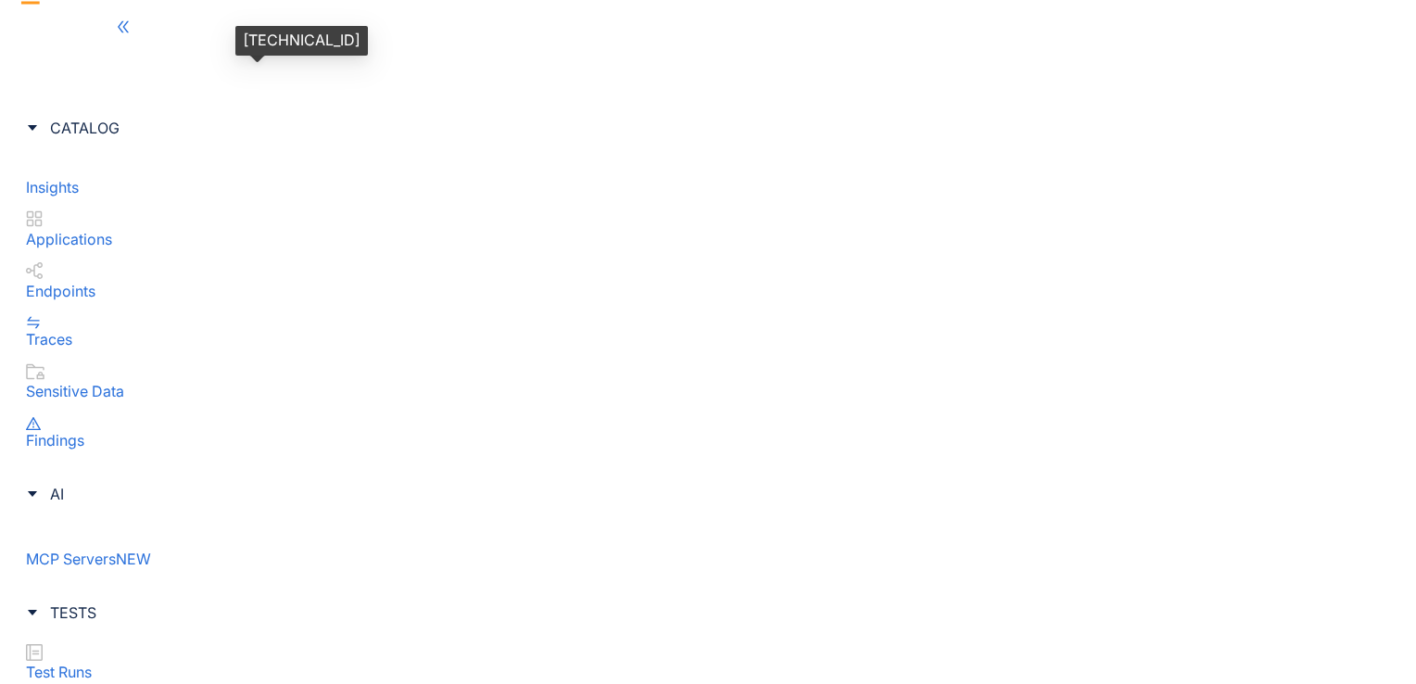
drag, startPoint x: 438, startPoint y: 83, endPoint x: 236, endPoint y: 89, distance: 202.1
copy span "[TECHNICAL_ID]"
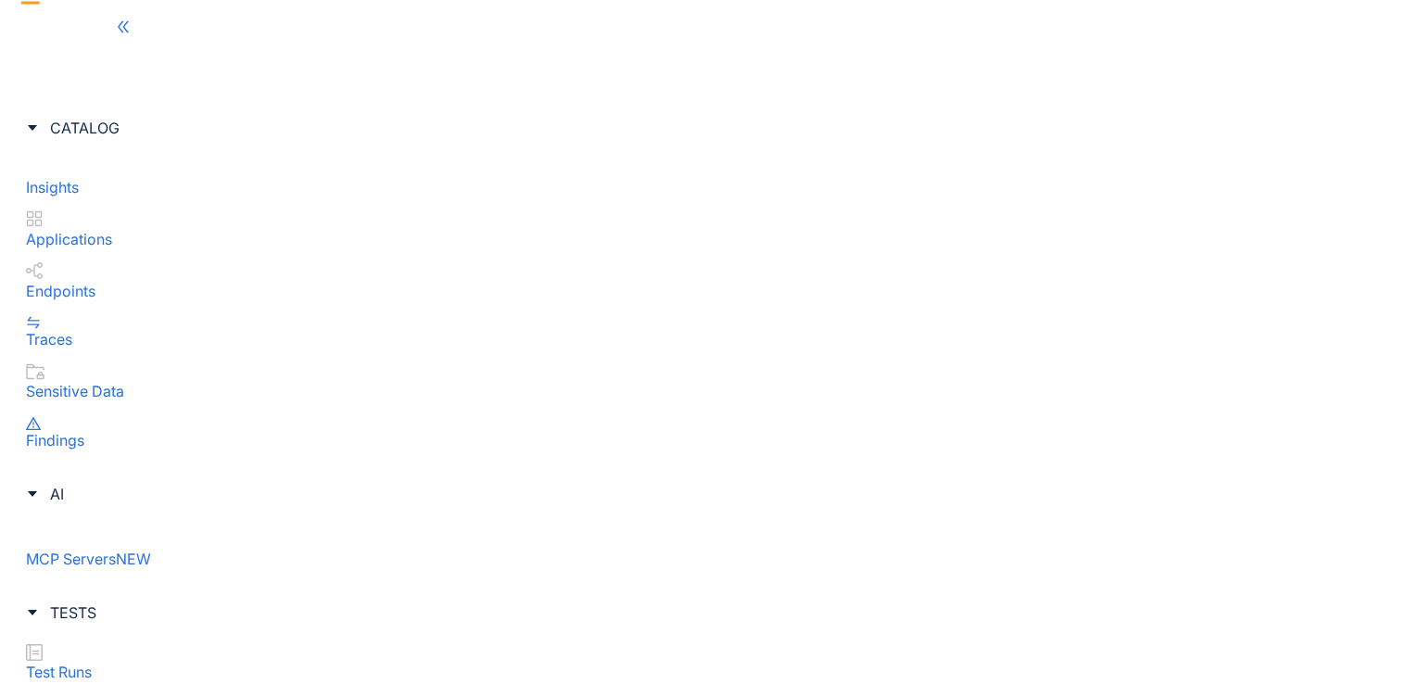
drag, startPoint x: 882, startPoint y: 399, endPoint x: 776, endPoint y: 373, distance: 108.8
copy div "[URL][TECHNICAL_ID]"
click at [315, 31] on div "[TECHNICAL_ID]" at bounding box center [301, 41] width 133 height 30
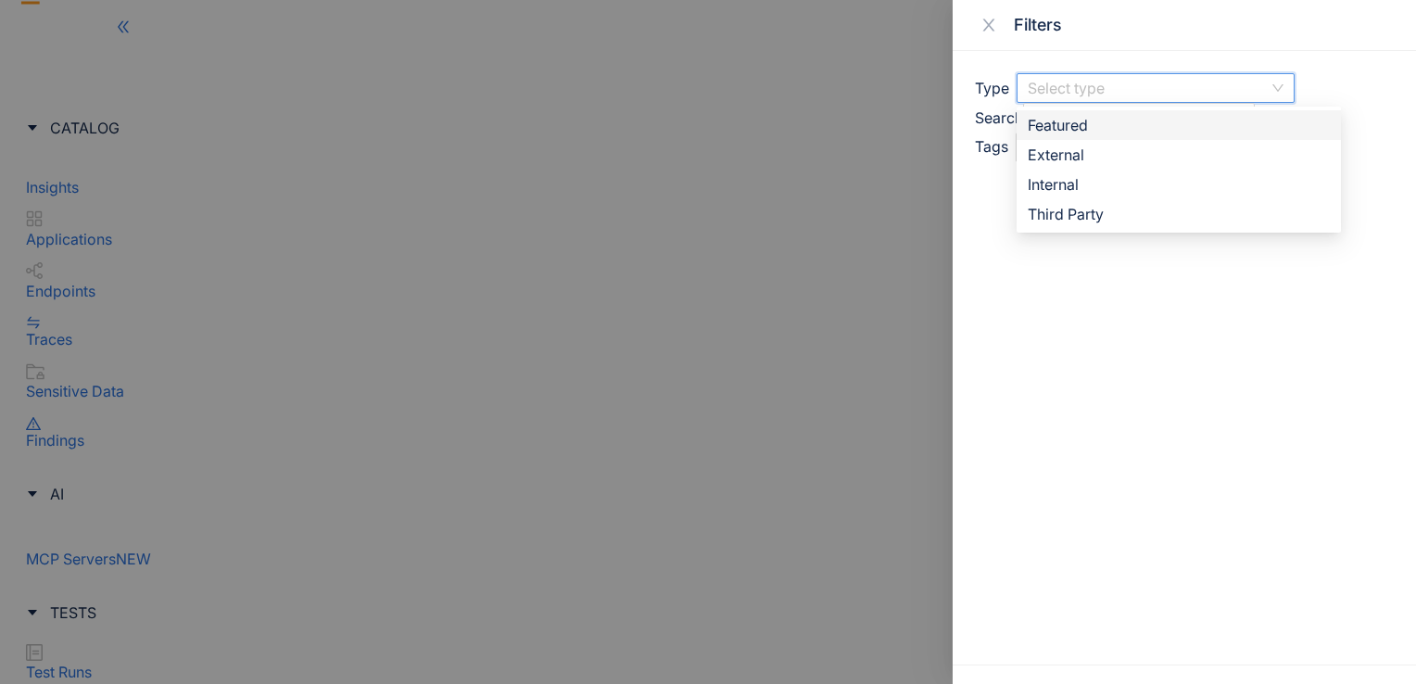
click at [1110, 86] on input "search" at bounding box center [1148, 88] width 241 height 28
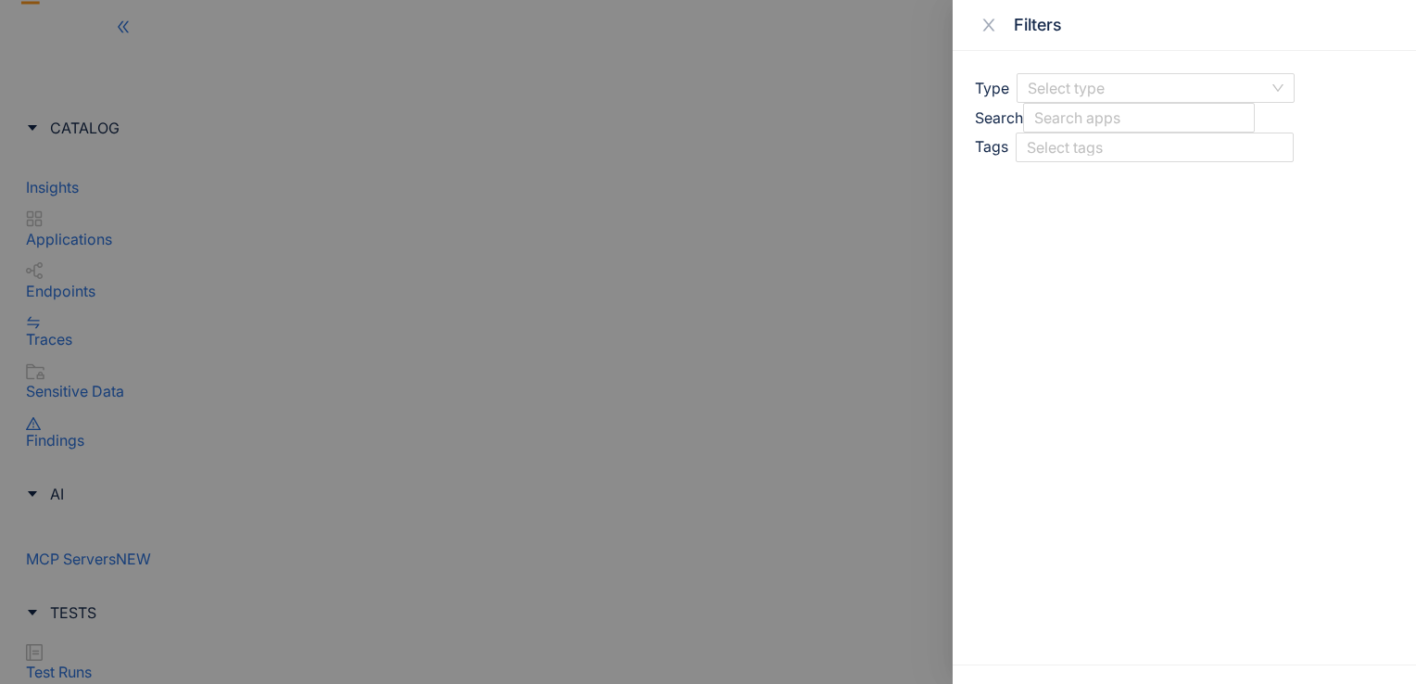
click at [770, 221] on div at bounding box center [708, 342] width 1416 height 684
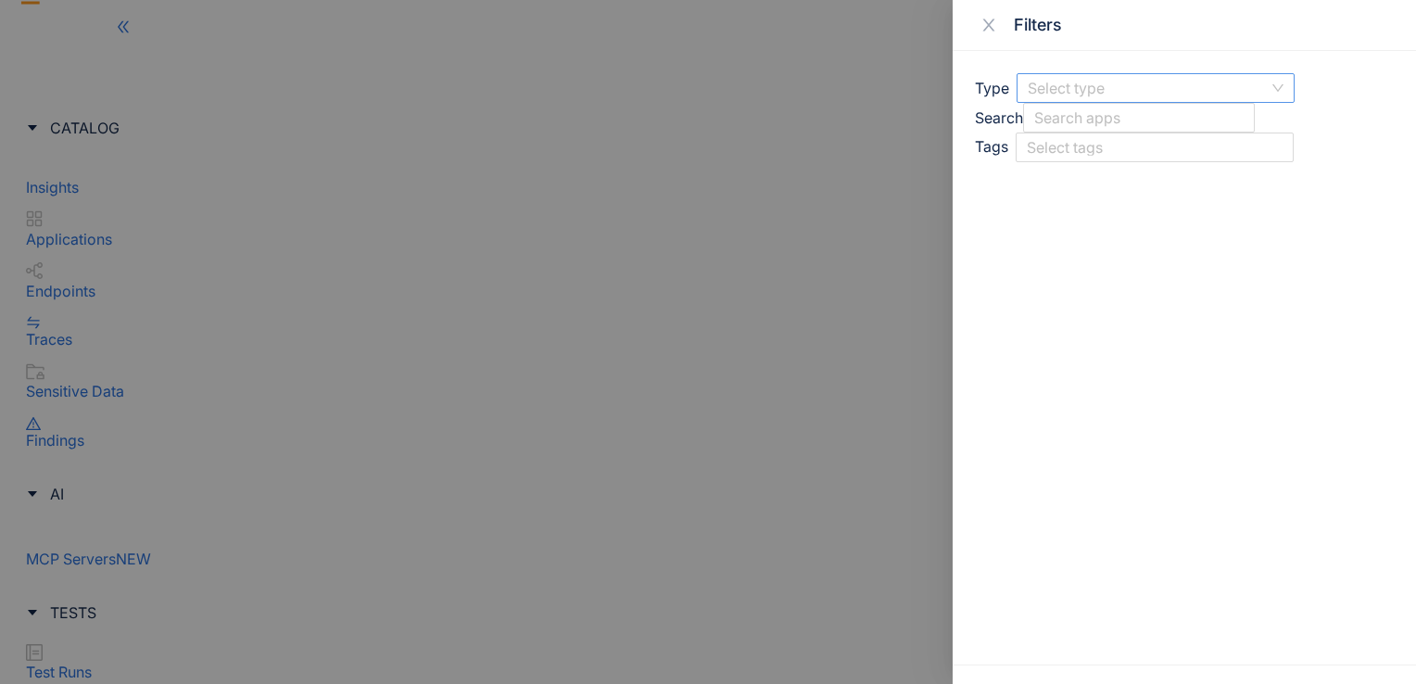
click at [1140, 95] on input "search" at bounding box center [1148, 88] width 241 height 28
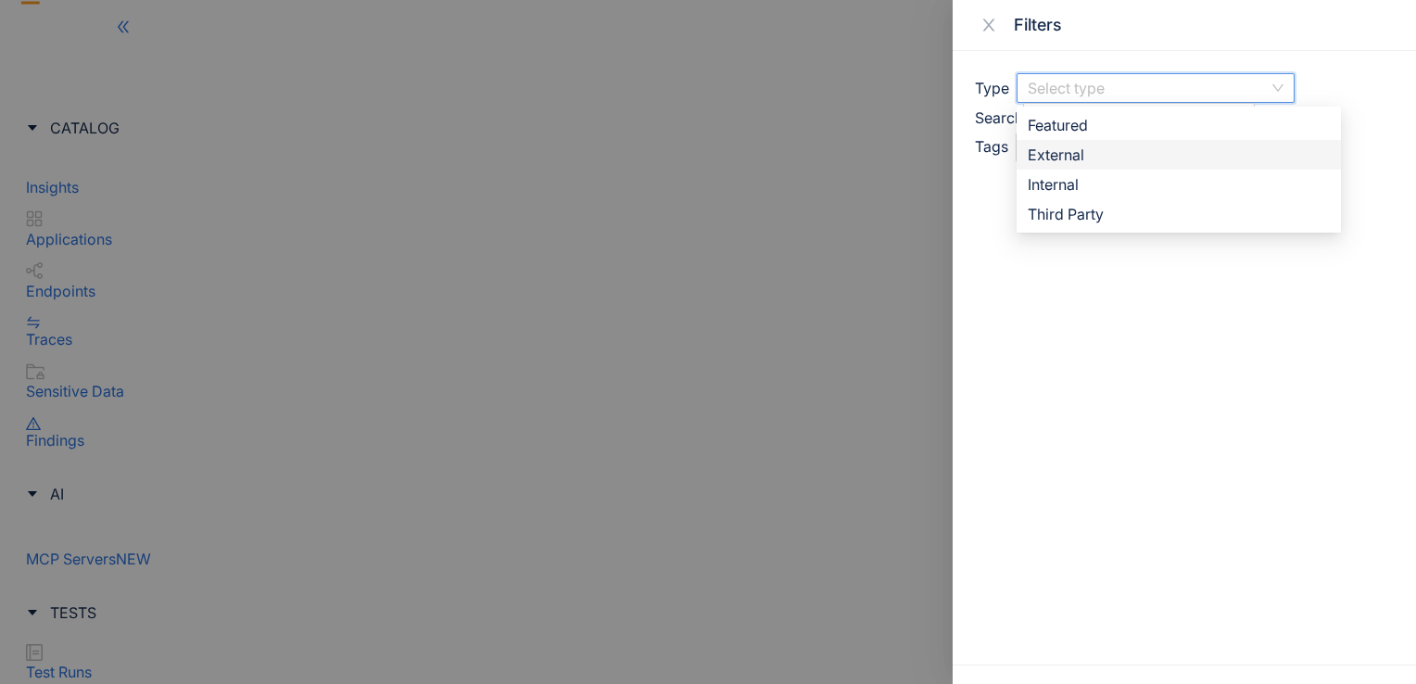
click at [1114, 148] on div "External" at bounding box center [1179, 155] width 302 height 20
click at [1094, 153] on div "Type Select type featured external internal Featured External Internal Third Pa…" at bounding box center [1184, 117] width 419 height 89
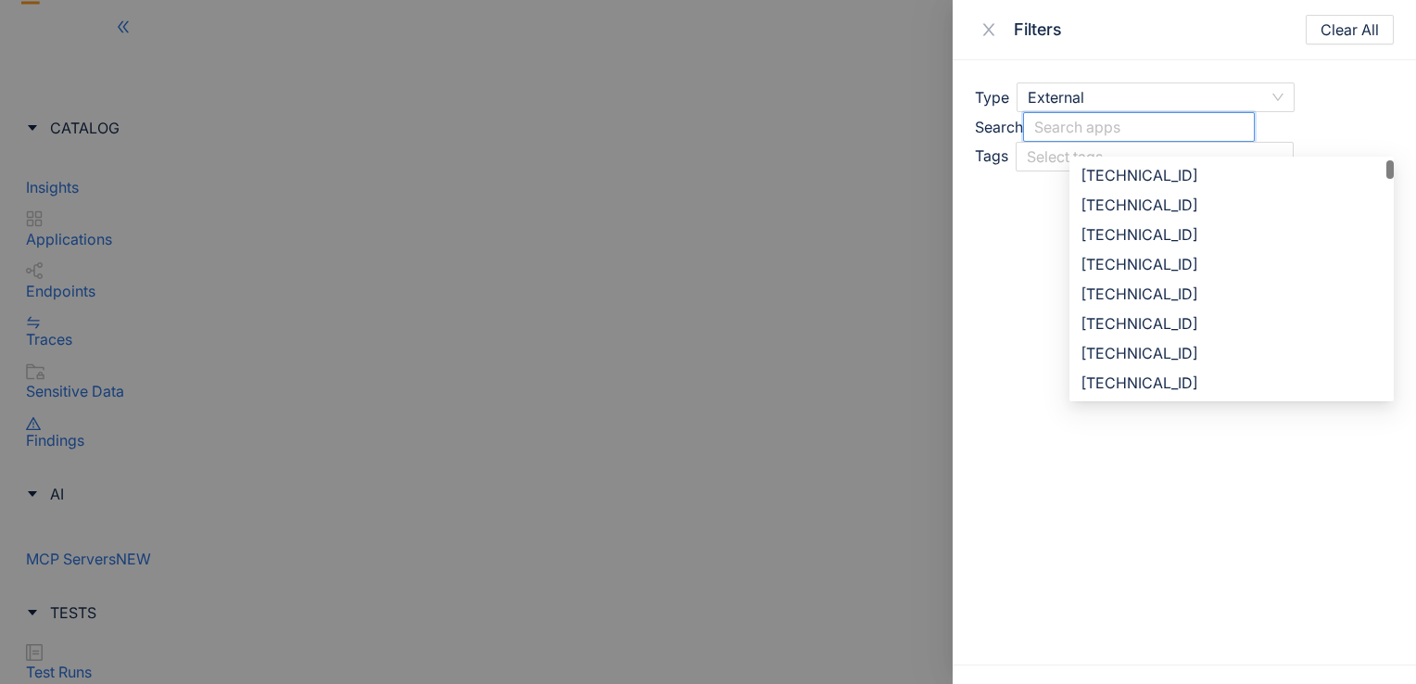
click at [1116, 135] on input "search" at bounding box center [1138, 127] width 209 height 28
type input "**"
type input "***"
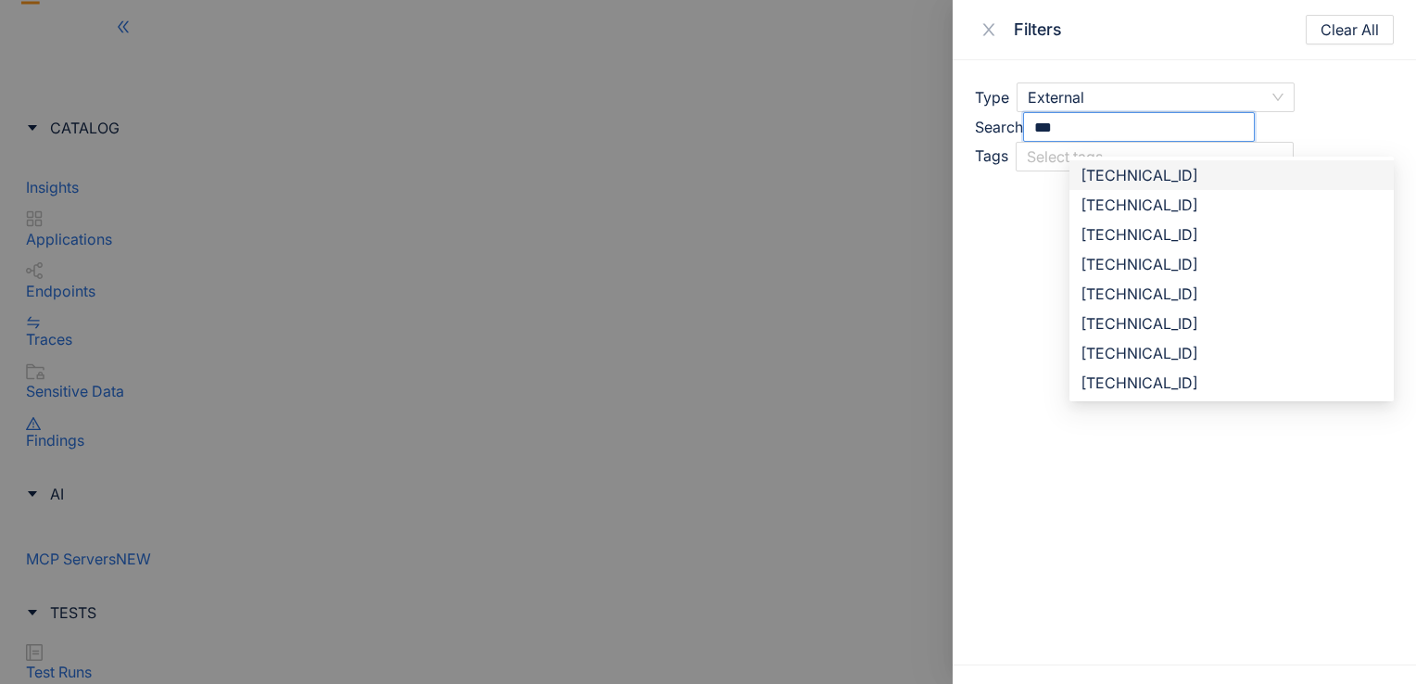
type input "***"
click at [1021, 217] on div "Type External featured external internal Featured External Internal Third Party…" at bounding box center [1184, 362] width 463 height 604
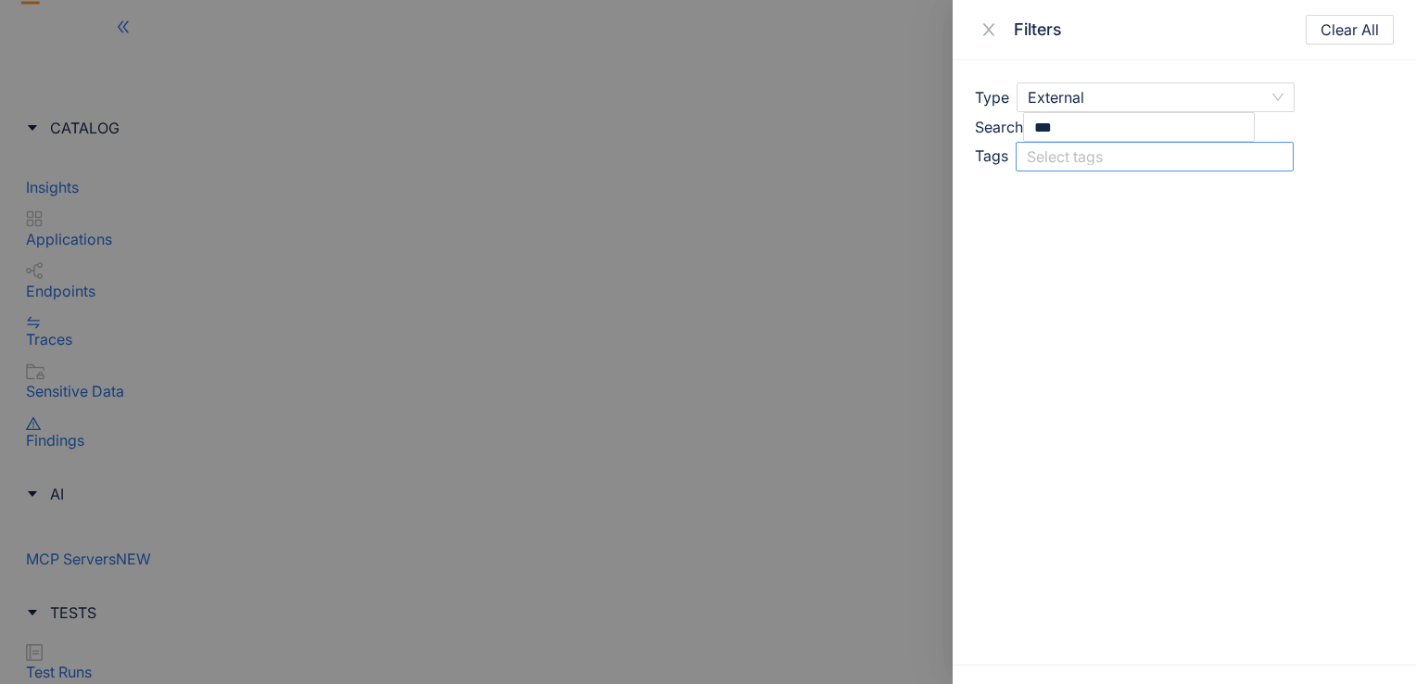
click at [1131, 167] on div at bounding box center [1145, 156] width 247 height 19
click at [803, 287] on div at bounding box center [708, 342] width 1416 height 684
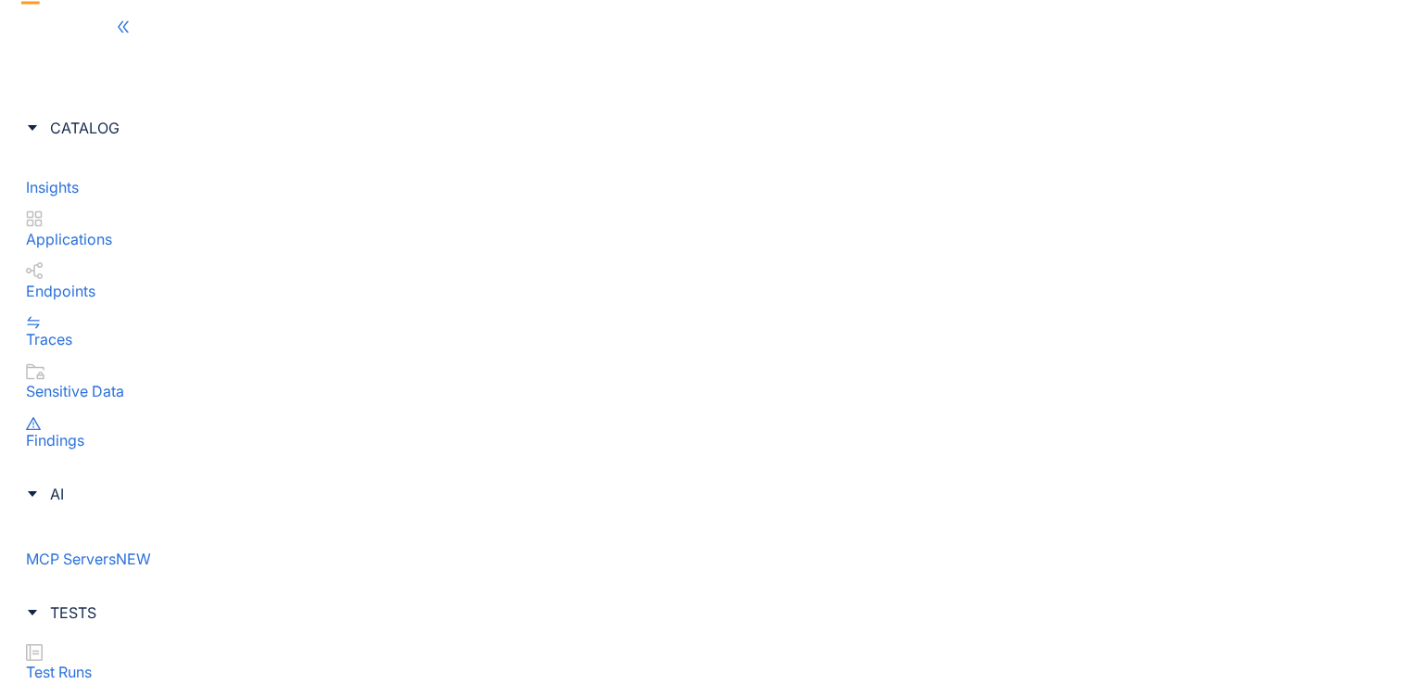
scroll to position [185, 0]
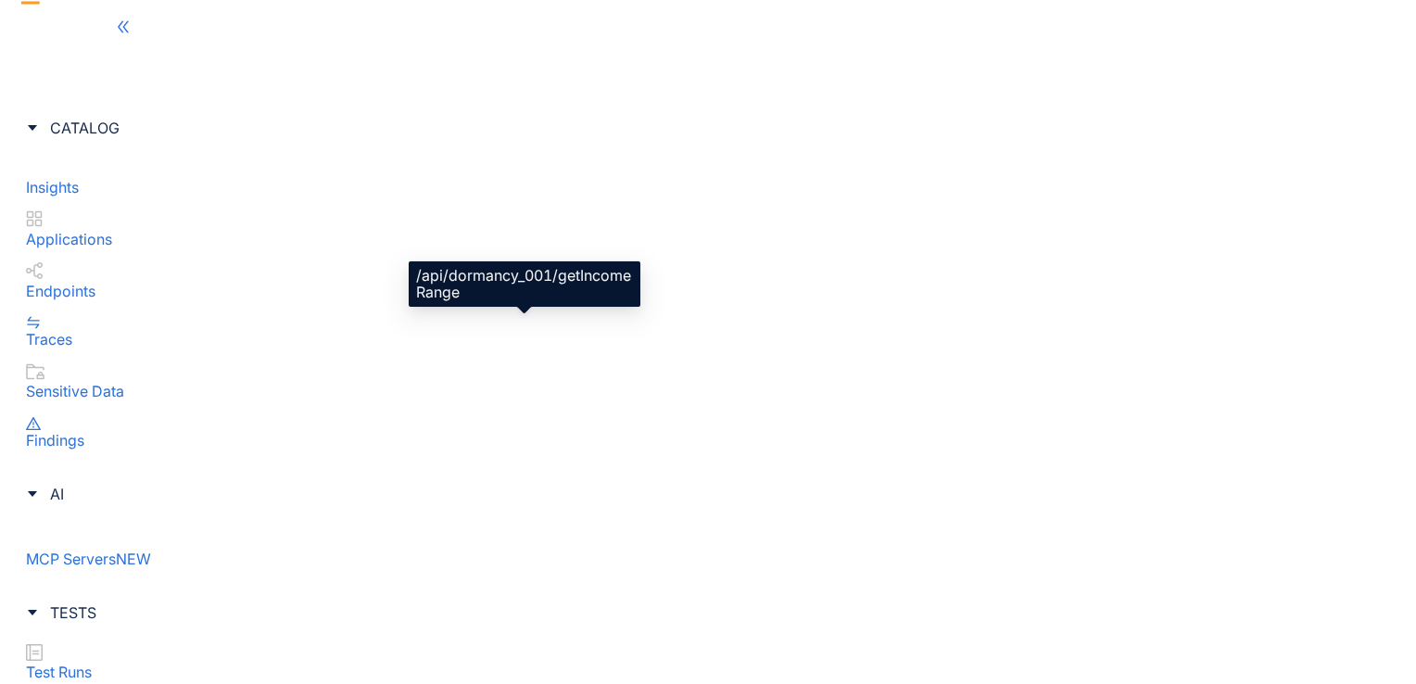
scroll to position [185, 0]
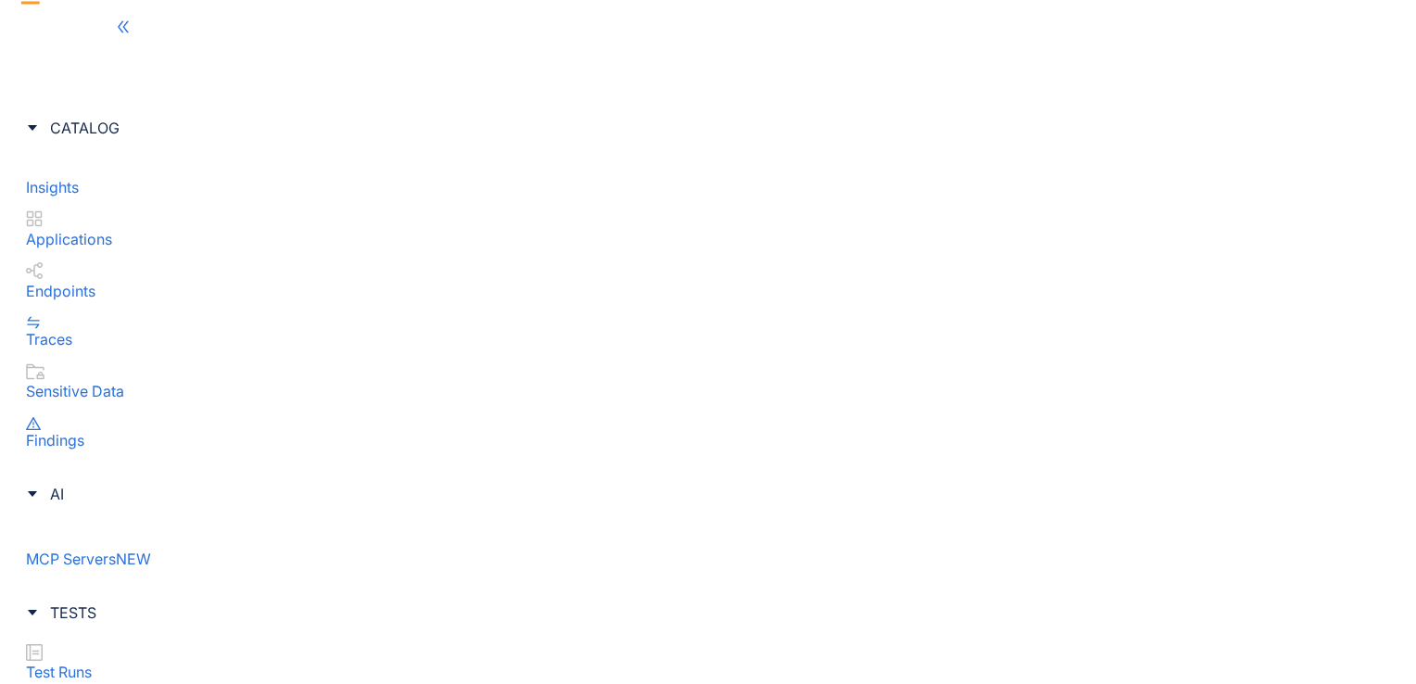
drag, startPoint x: 912, startPoint y: 406, endPoint x: 776, endPoint y: 362, distance: 143.1
copy div "[URL][TECHNICAL_ID]"
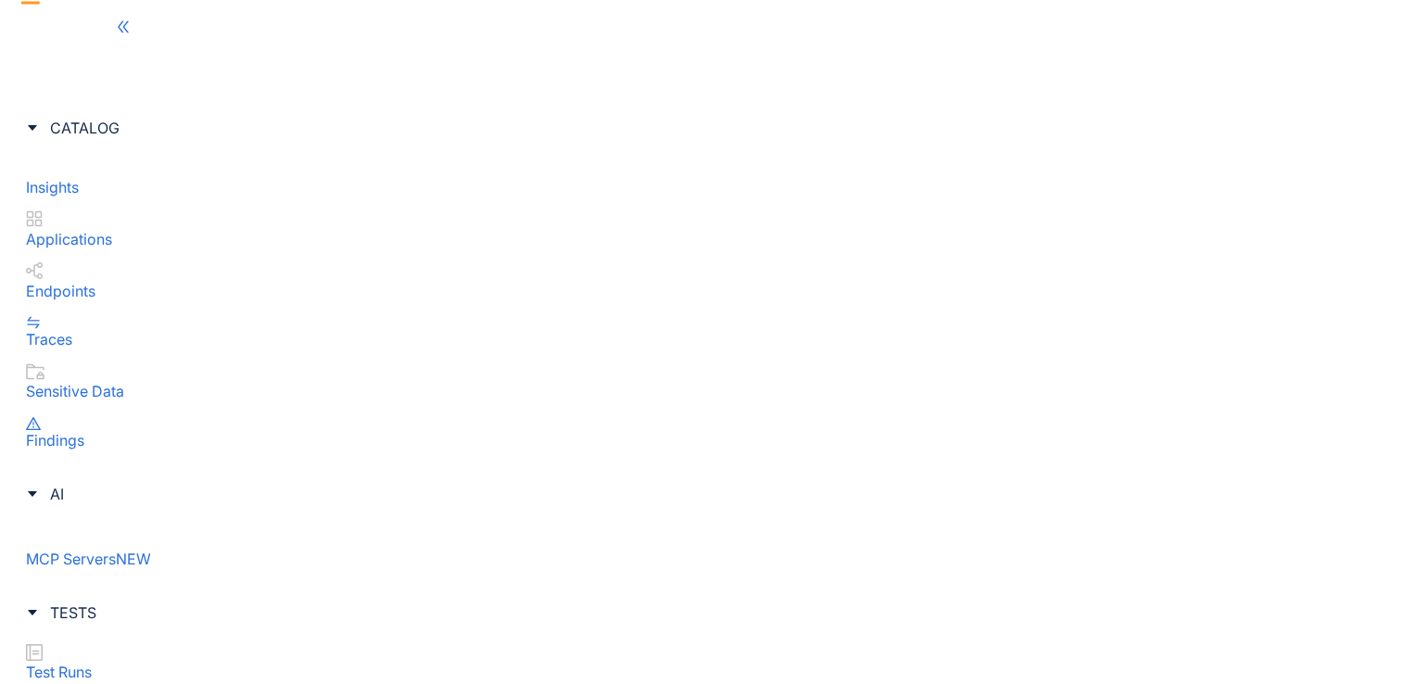
scroll to position [104, 0]
drag, startPoint x: 1053, startPoint y: 526, endPoint x: 1032, endPoint y: 475, distance: 56.1
drag, startPoint x: 1032, startPoint y: 475, endPoint x: 1080, endPoint y: 522, distance: 67.5
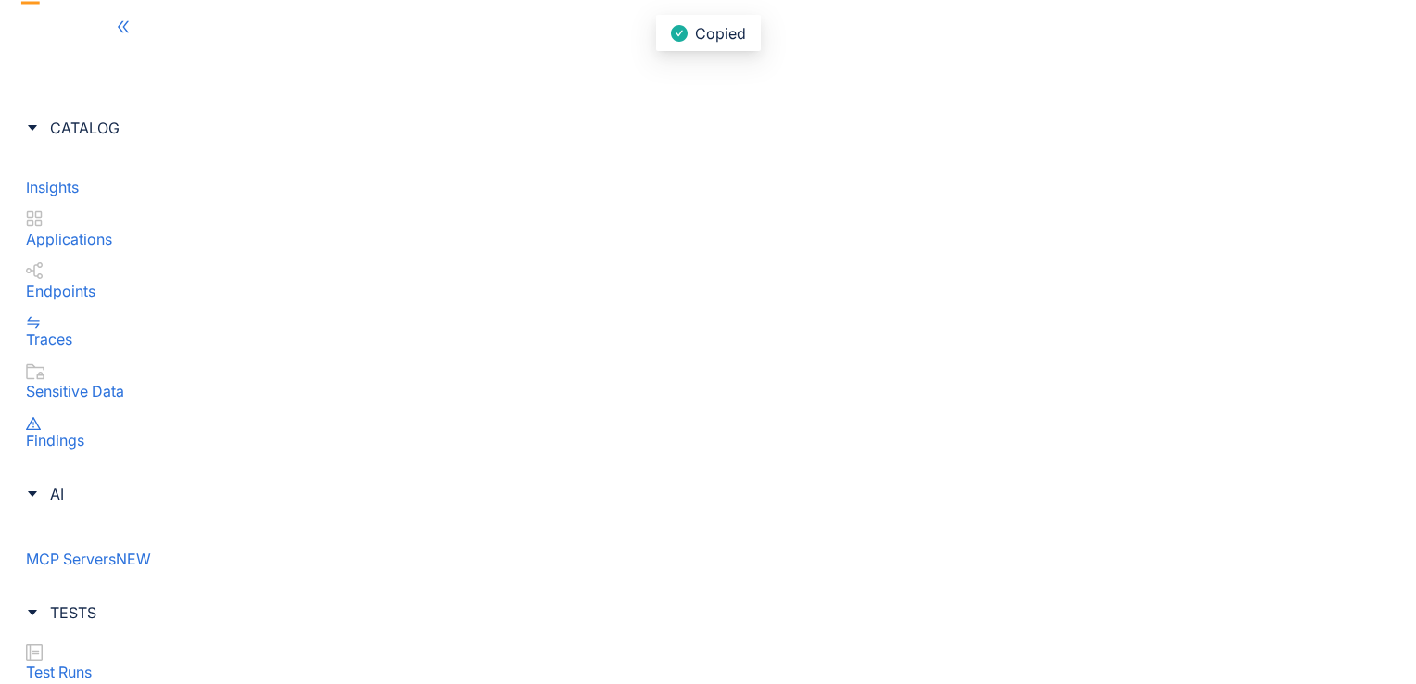
drag, startPoint x: 1059, startPoint y: 520, endPoint x: 1040, endPoint y: 473, distance: 51.1
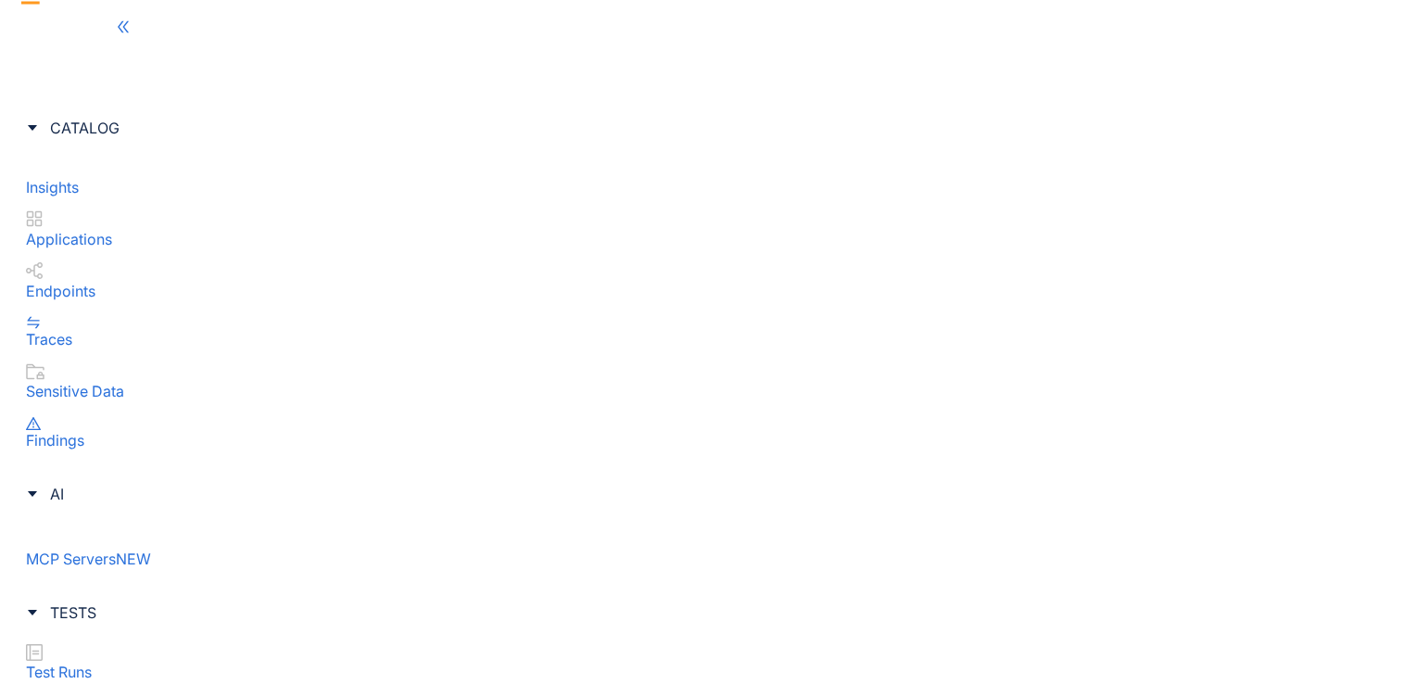
click at [662, 284] on span "Context" at bounding box center [678, 290] width 73 height 20
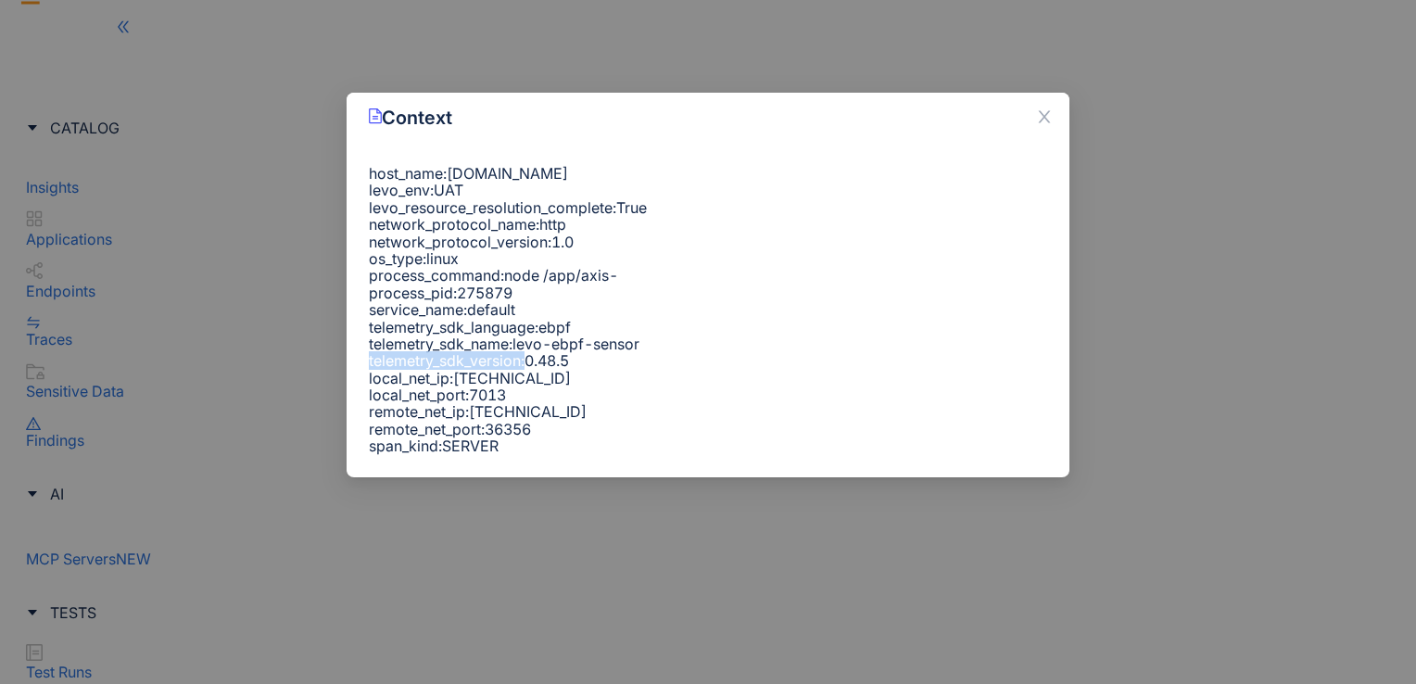
drag, startPoint x: 674, startPoint y: 387, endPoint x: 567, endPoint y: 393, distance: 106.7
click at [567, 393] on div "host_name : [DOMAIN_NAME] levo_env : UAT levo_resource_resolution_complete : Tr…" at bounding box center [708, 310] width 679 height 290
drag, startPoint x: 567, startPoint y: 393, endPoint x: 682, endPoint y: 404, distance: 115.5
click at [569, 370] on span "0.48.5" at bounding box center [547, 360] width 44 height 19
drag, startPoint x: 691, startPoint y: 469, endPoint x: 599, endPoint y: 476, distance: 92.9
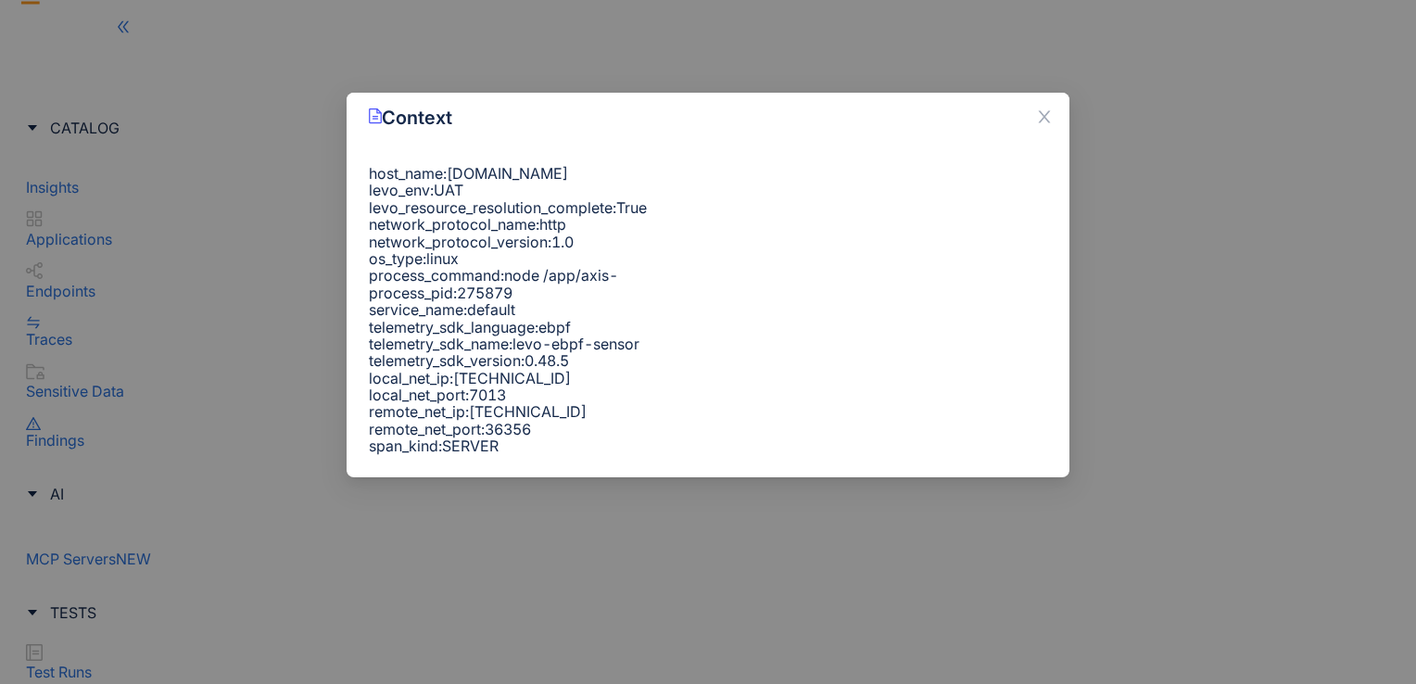
click at [587, 421] on span "[TECHNICAL_ID]" at bounding box center [528, 411] width 118 height 19
drag, startPoint x: 599, startPoint y: 476, endPoint x: 694, endPoint y: 432, distance: 104.9
click at [571, 387] on span "[TECHNICAL_ID]" at bounding box center [512, 378] width 118 height 19
drag, startPoint x: 697, startPoint y: 432, endPoint x: 602, endPoint y: 428, distance: 95.5
click at [571, 387] on span "[TECHNICAL_ID]" at bounding box center [512, 378] width 118 height 19
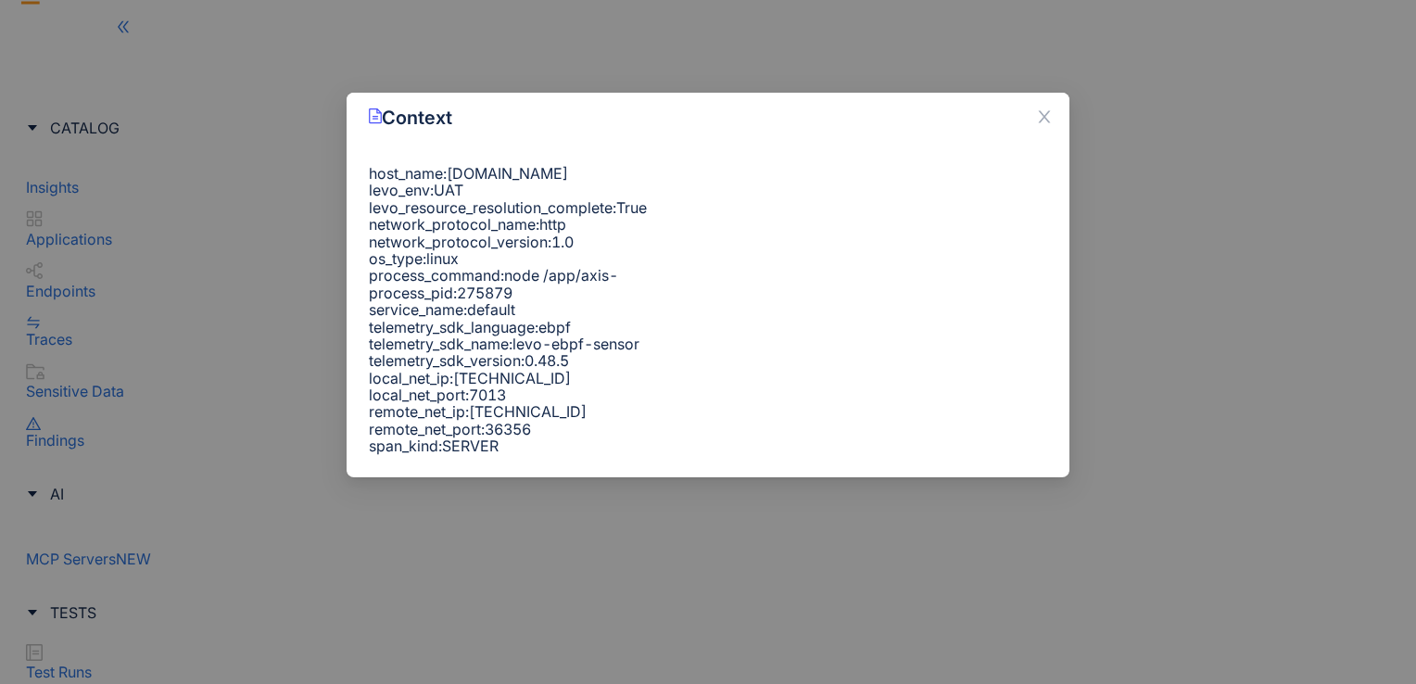
drag, startPoint x: 602, startPoint y: 428, endPoint x: 686, endPoint y: 473, distance: 95.4
click at [587, 421] on span "[TECHNICAL_ID]" at bounding box center [528, 411] width 118 height 19
click at [694, 455] on div "host_name : [DOMAIN_NAME] levo_env : UAT levo_resource_resolution_complete : Tr…" at bounding box center [708, 310] width 679 height 290
click at [1044, 113] on icon "close" at bounding box center [1044, 116] width 17 height 17
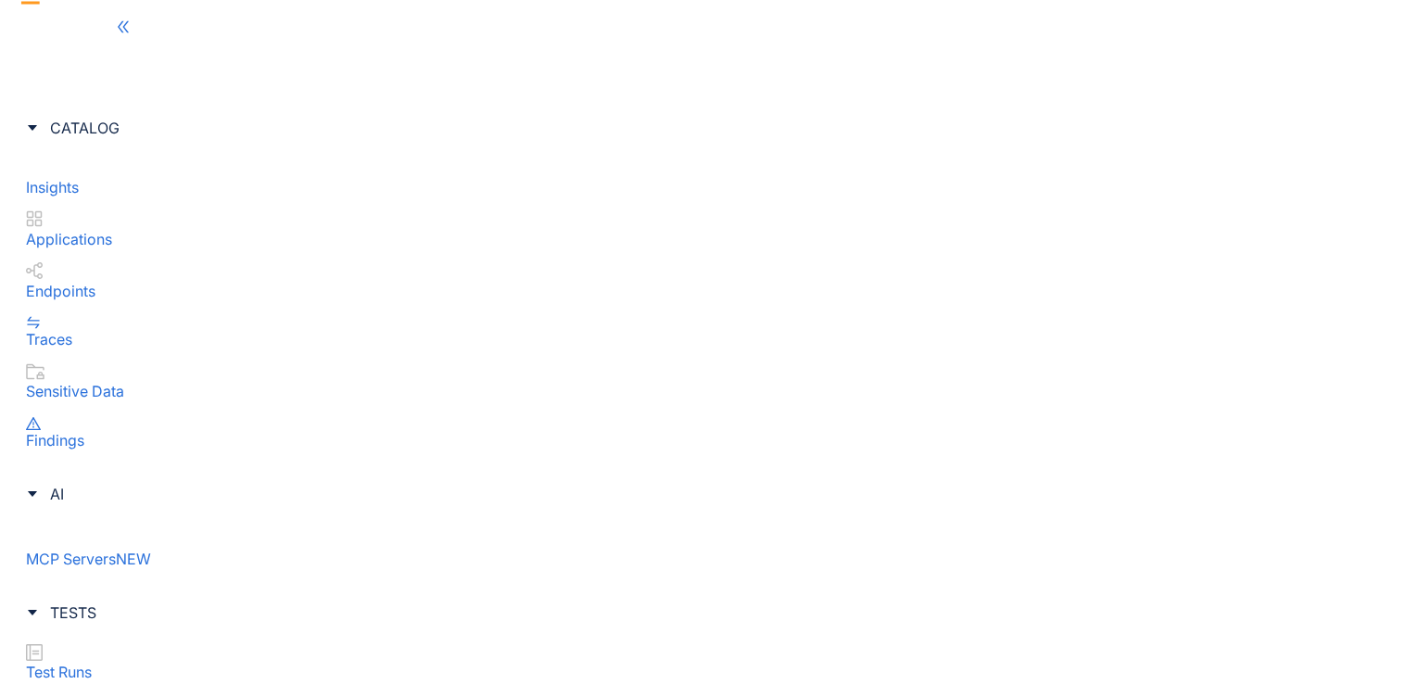
scroll to position [866, 0]
